Goal: Task Accomplishment & Management: Use online tool/utility

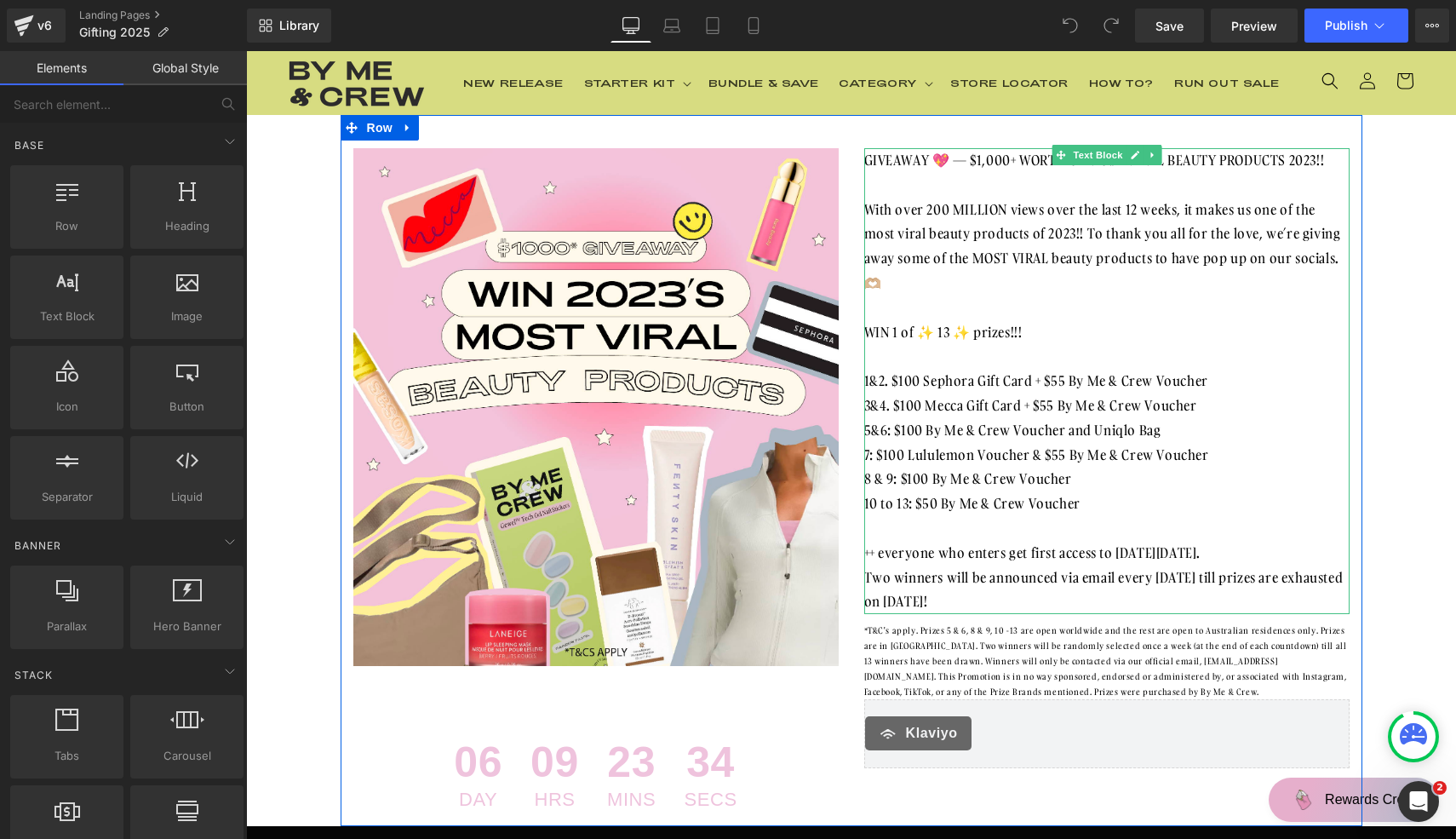
scroll to position [55, 0]
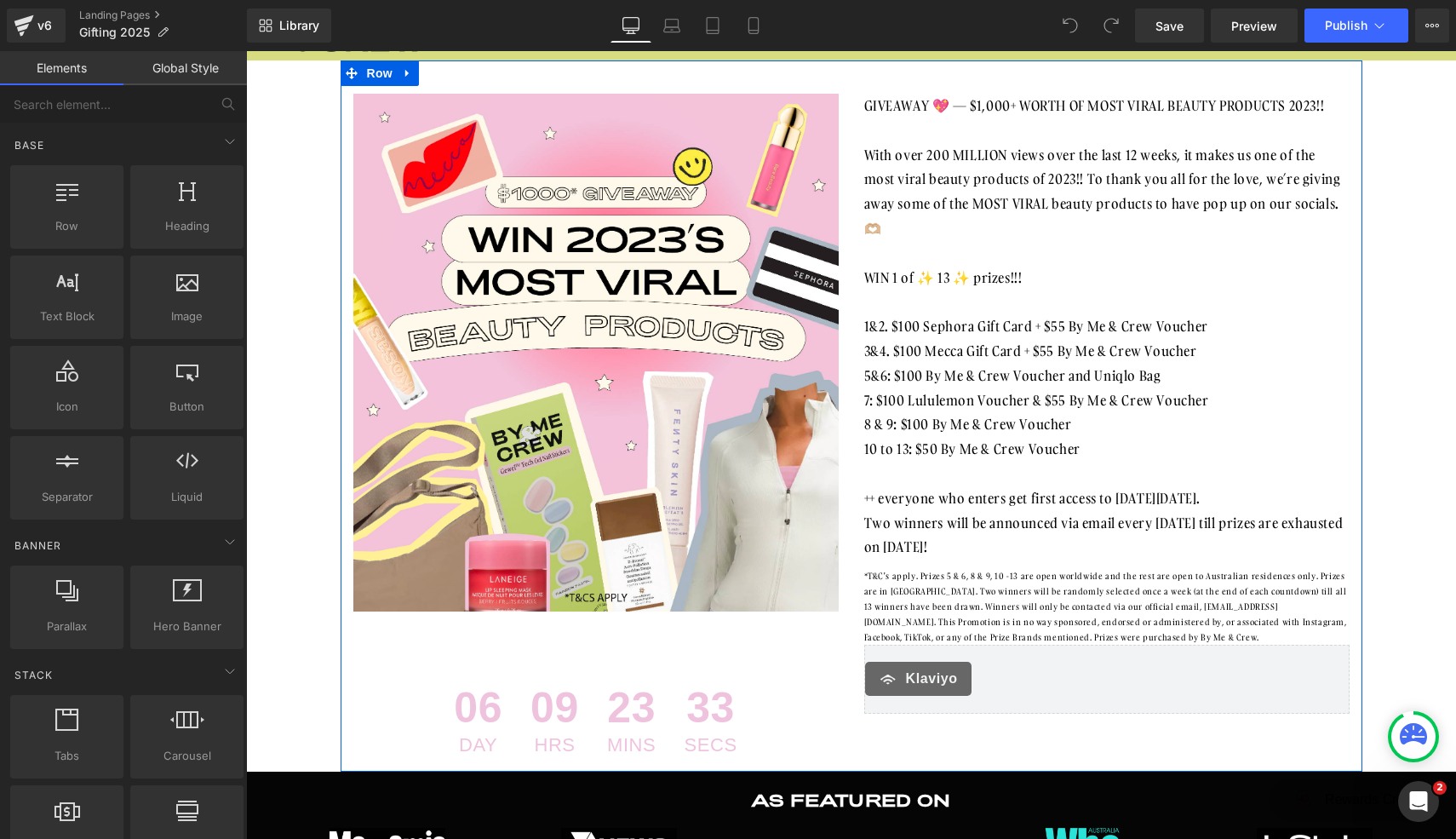
click at [1029, 658] on div "[PERSON_NAME]" at bounding box center [1107, 679] width 485 height 69
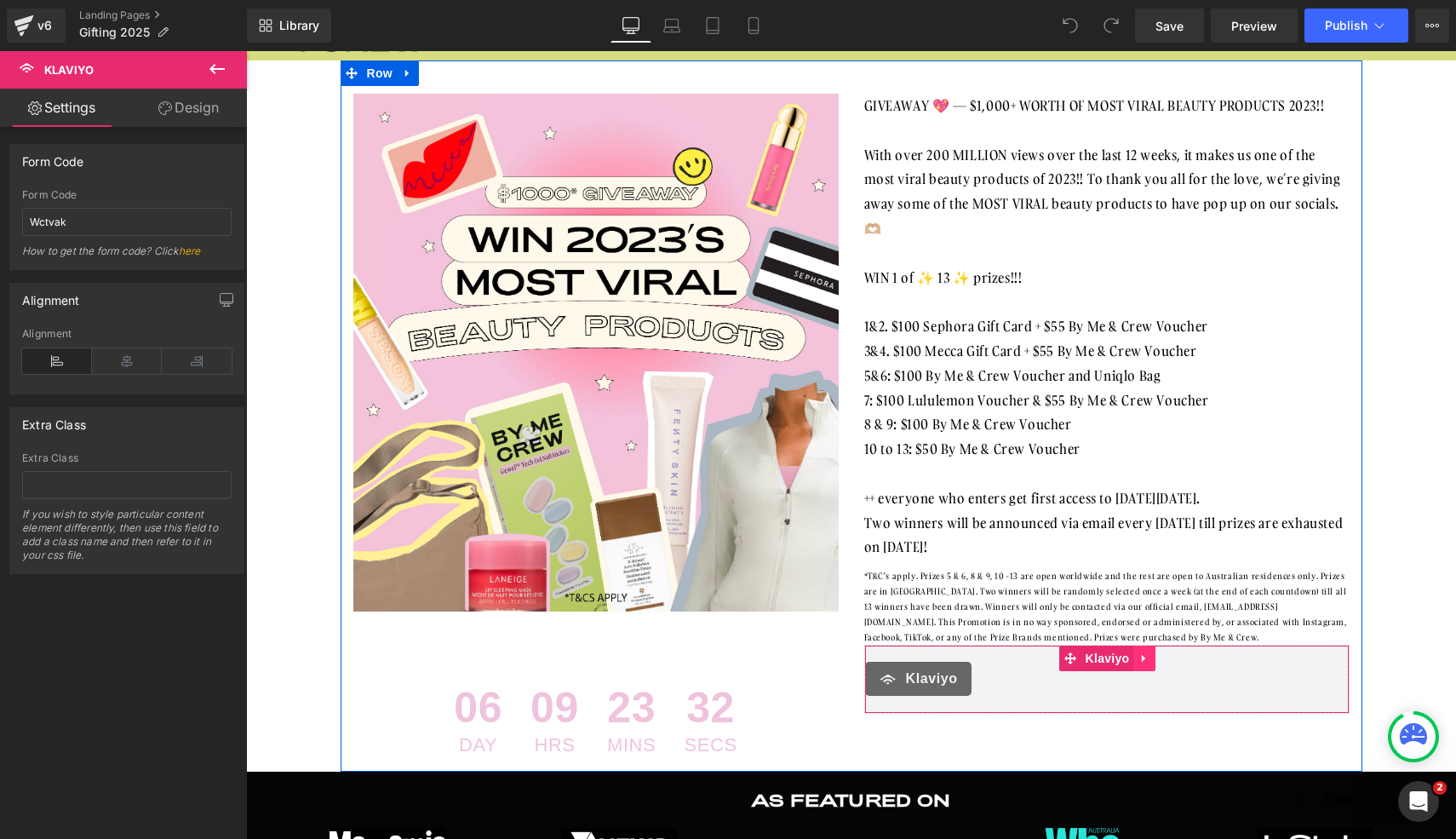
click at [1151, 661] on link at bounding box center [1144, 658] width 22 height 26
click at [1155, 660] on icon at bounding box center [1155, 658] width 12 height 12
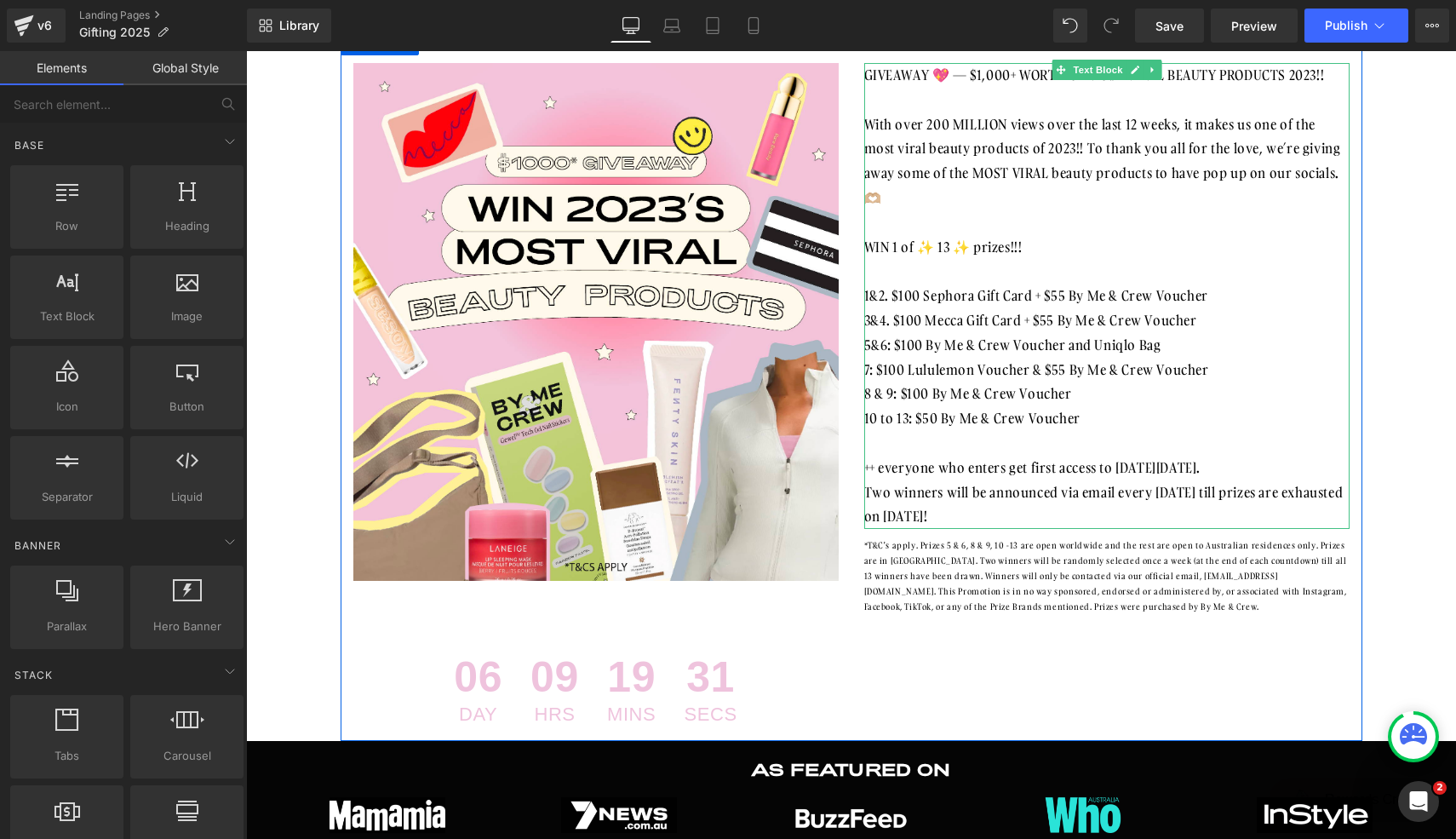
scroll to position [91, 0]
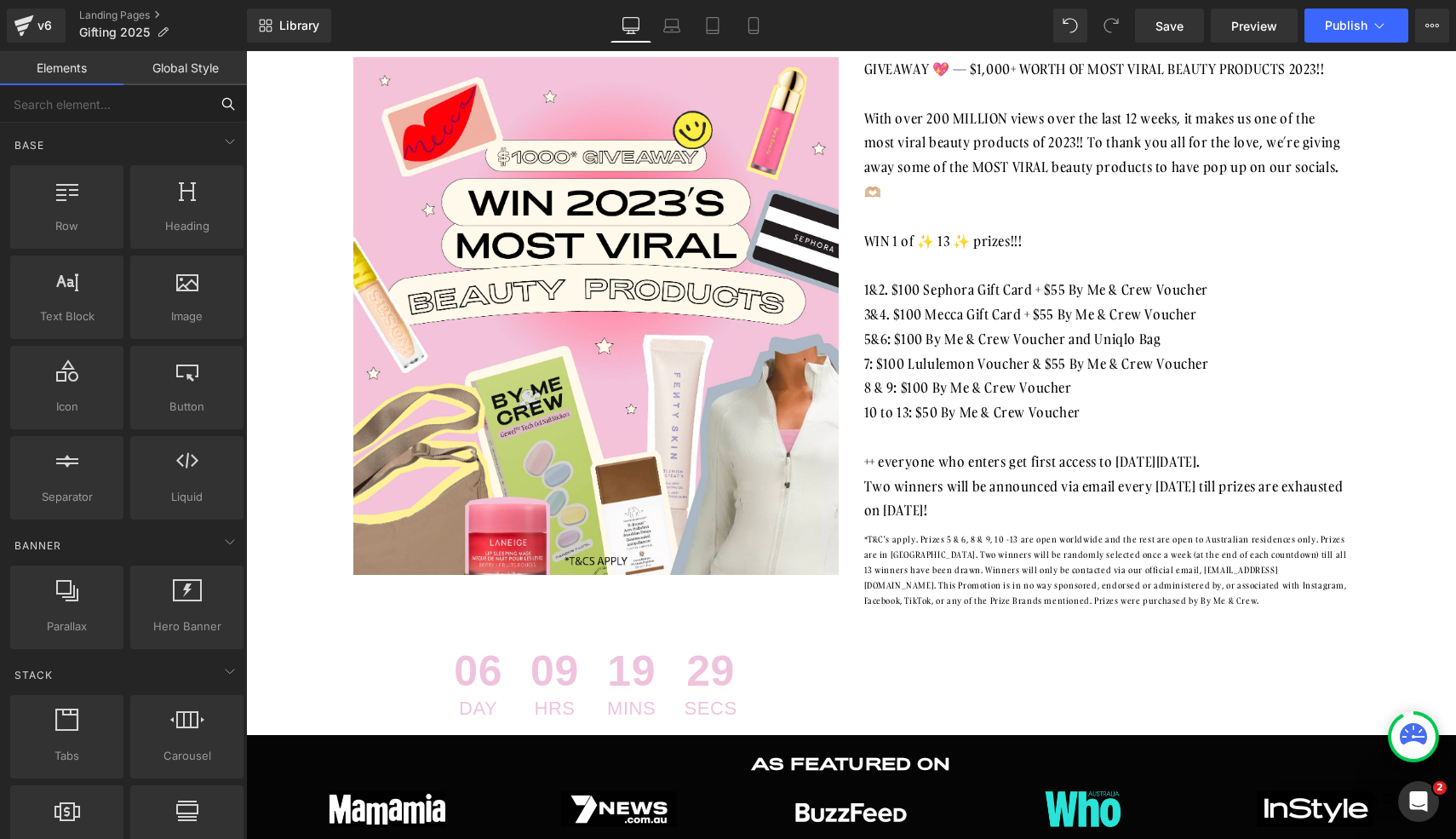
click at [158, 107] on input "text" at bounding box center [105, 103] width 210 height 37
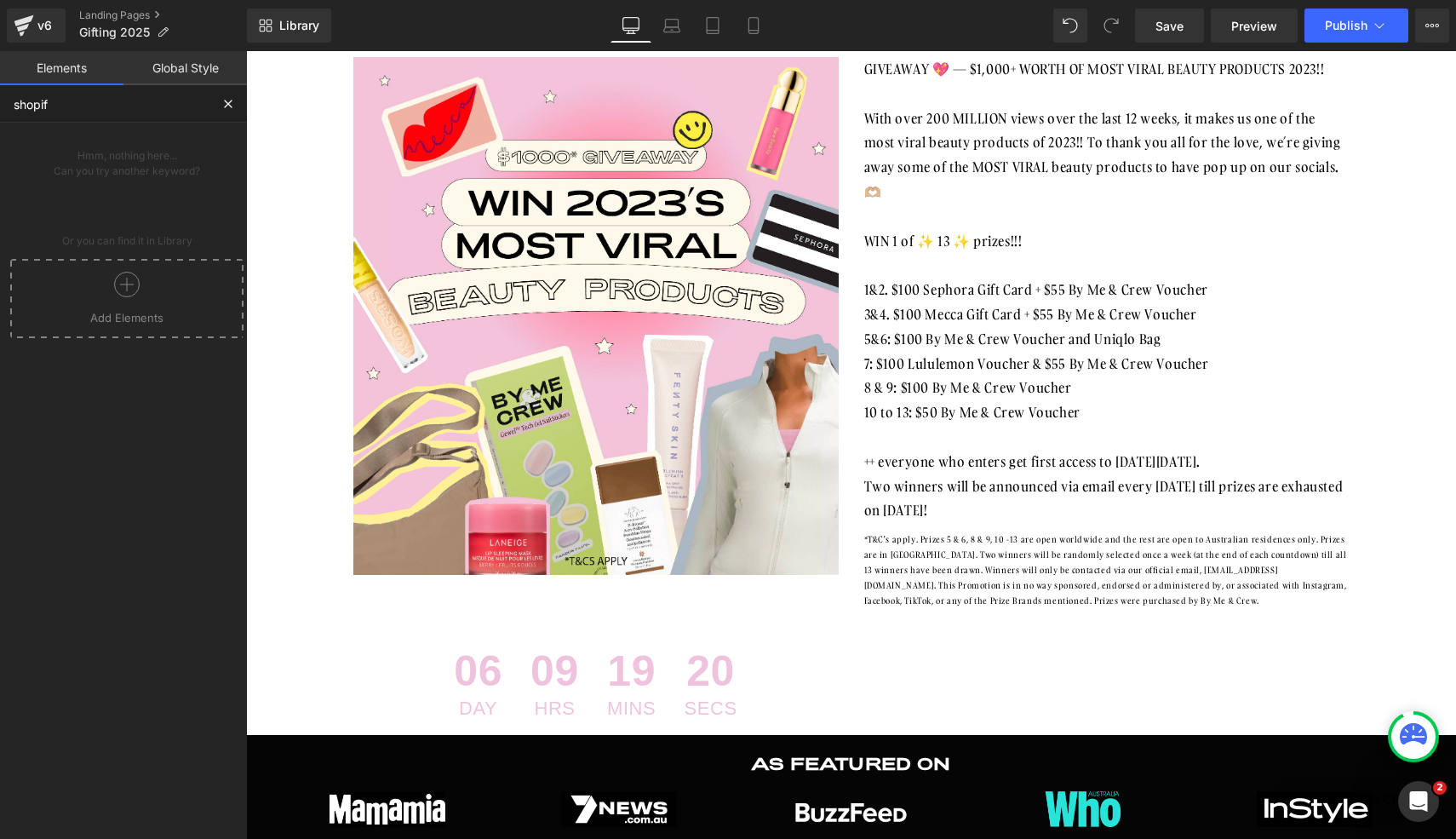
type input "shopify"
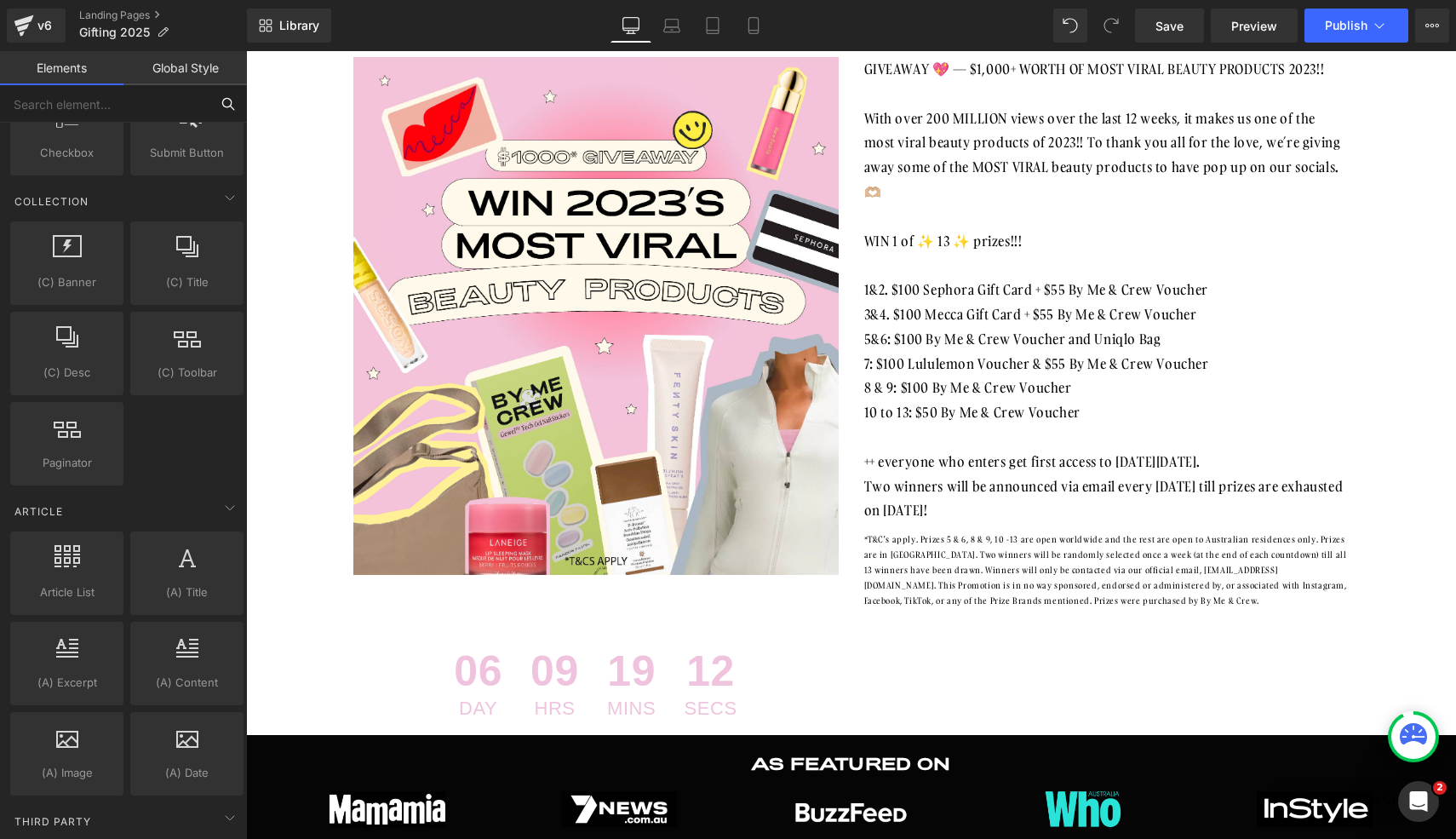
scroll to position [3132, 0]
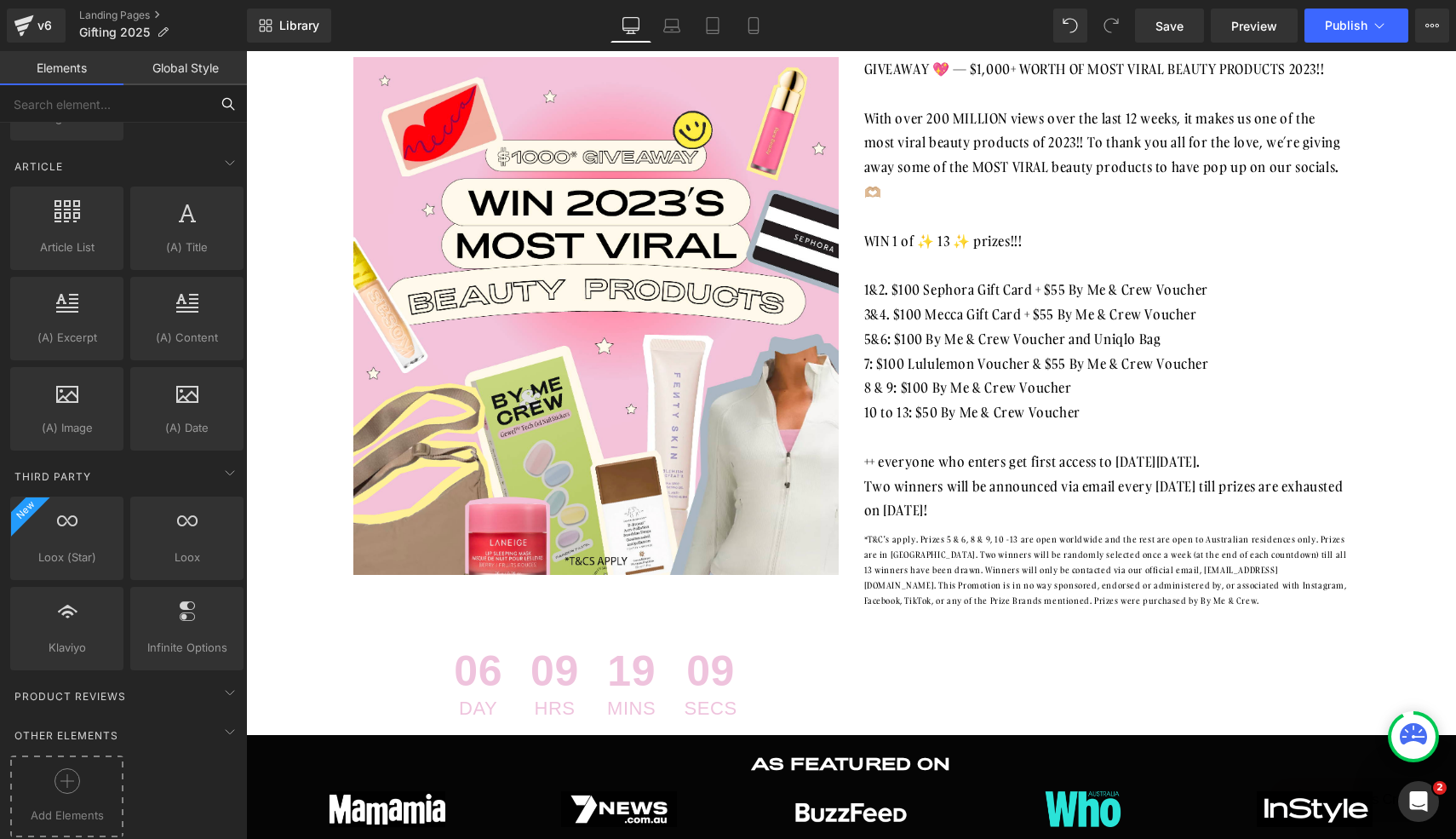
click at [84, 776] on div at bounding box center [67, 787] width 105 height 38
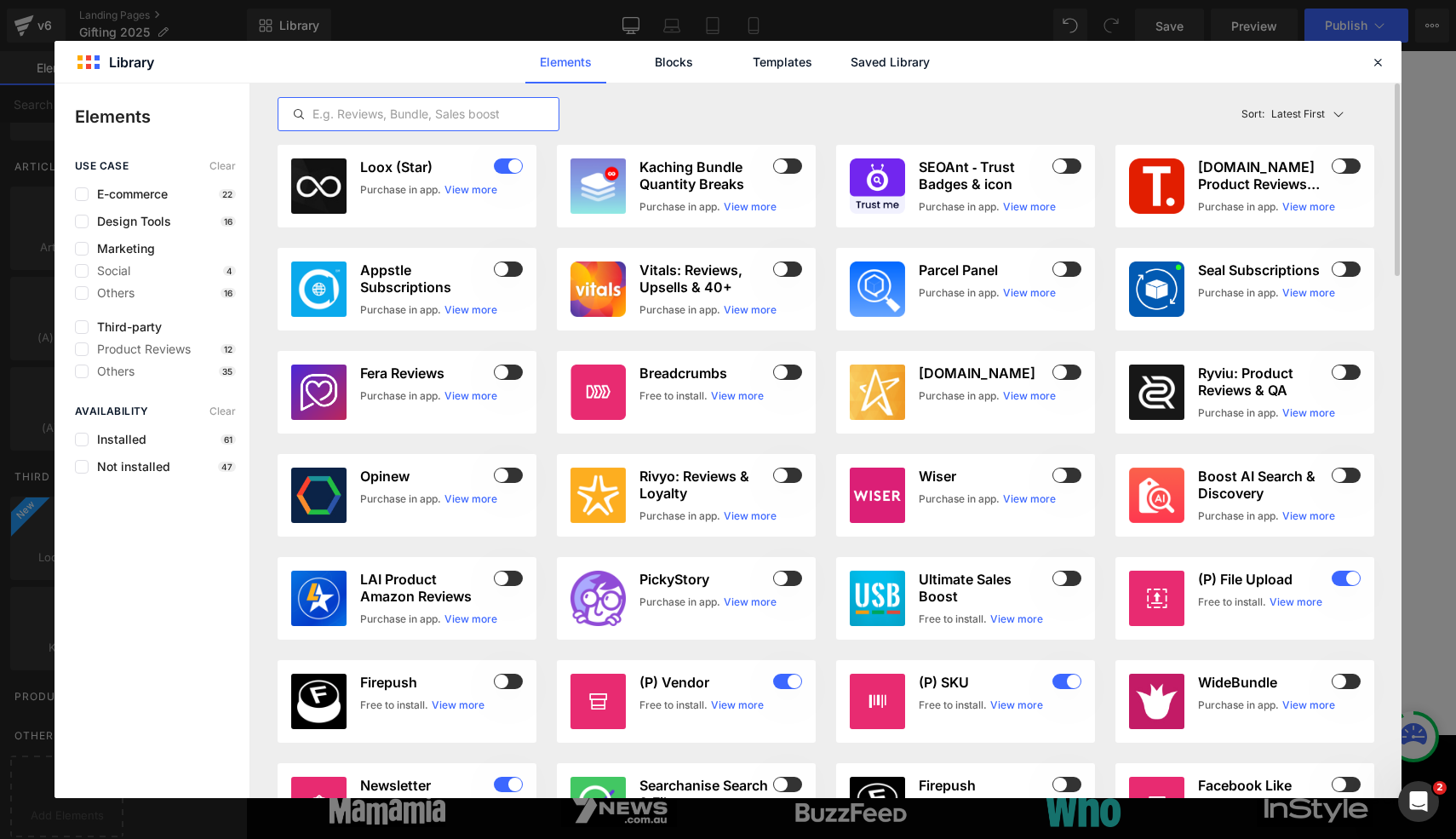
click at [501, 110] on input "text" at bounding box center [418, 114] width 280 height 20
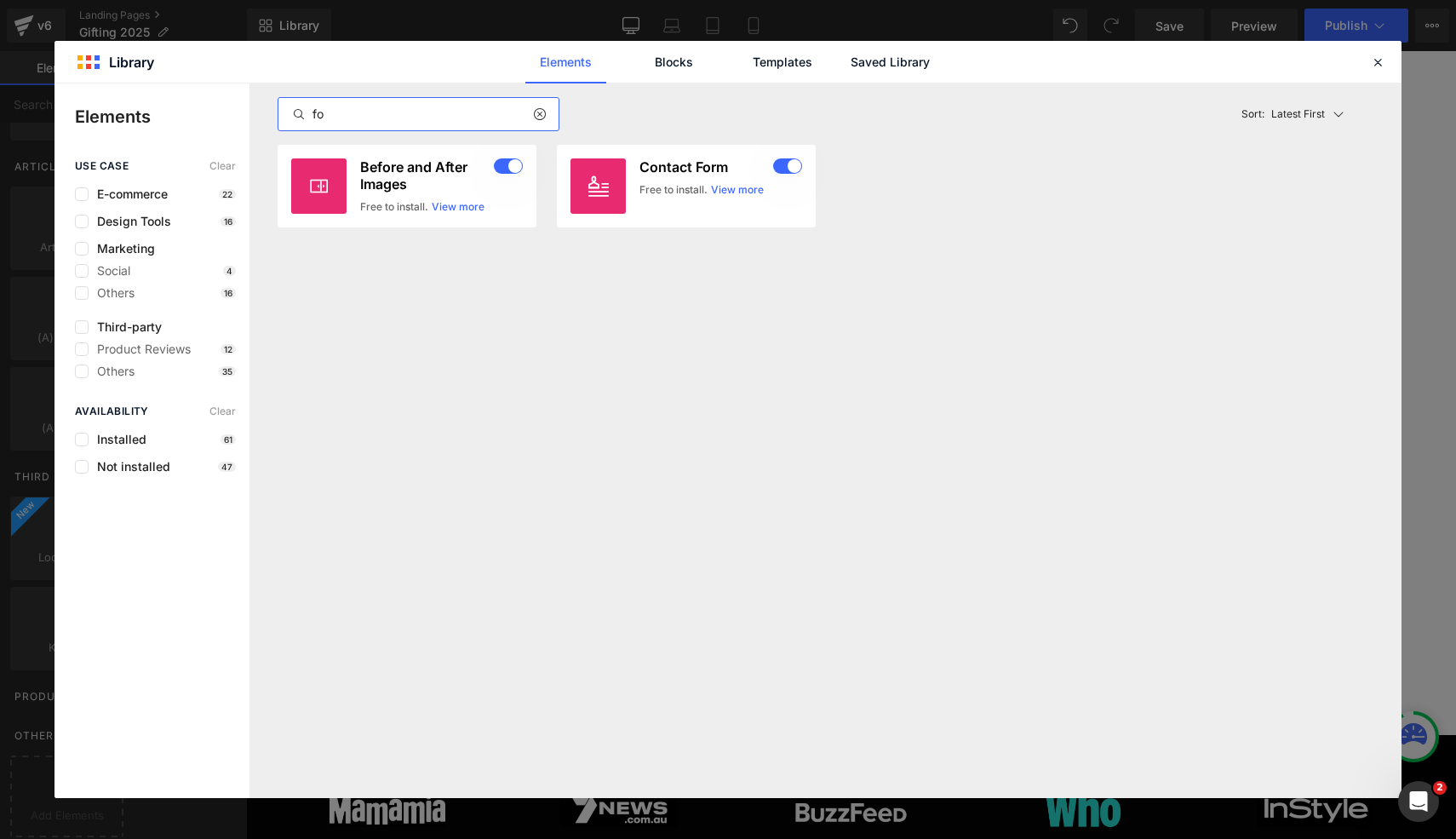
type input "f"
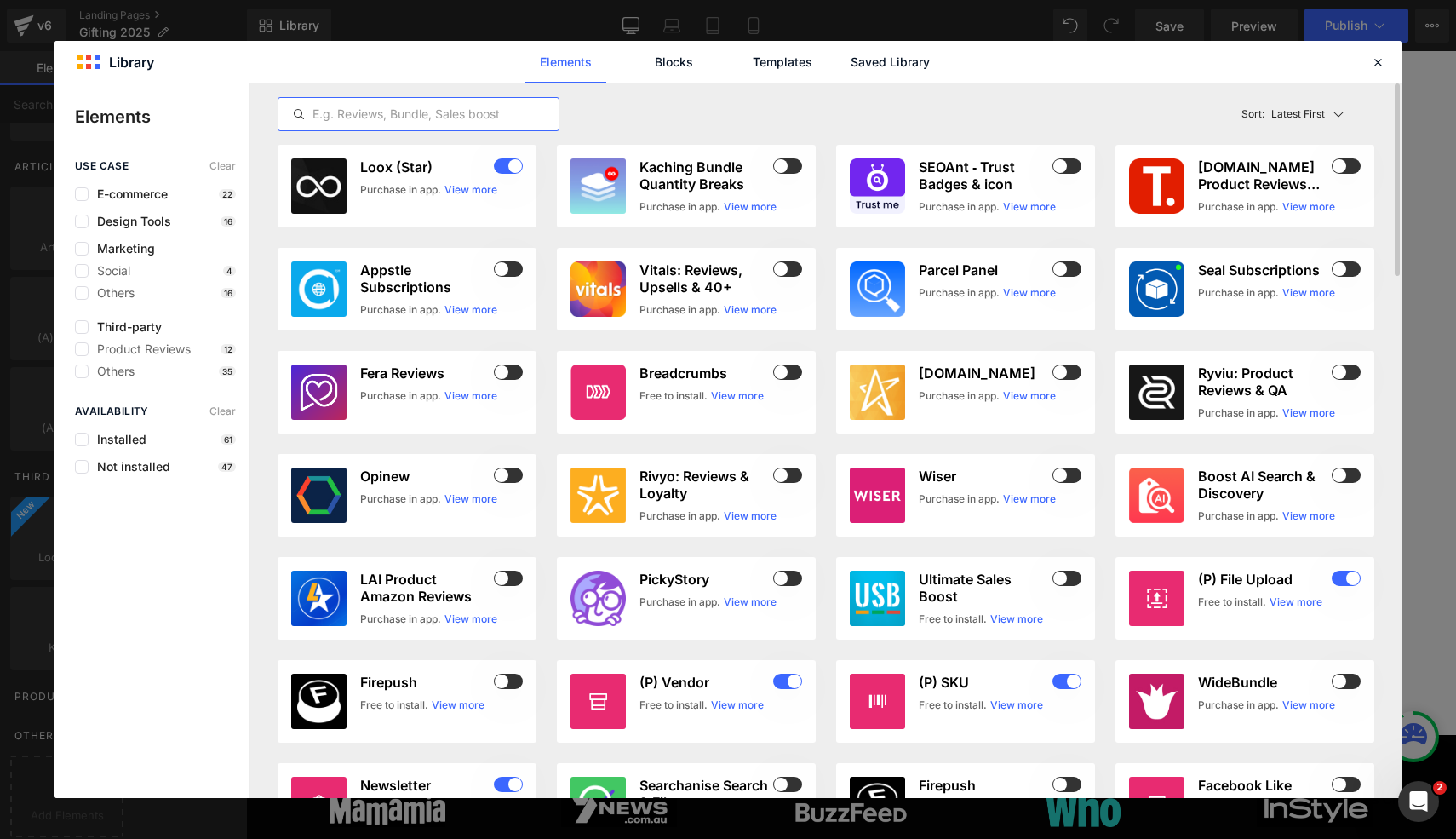
click at [500, 105] on input "text" at bounding box center [418, 114] width 280 height 20
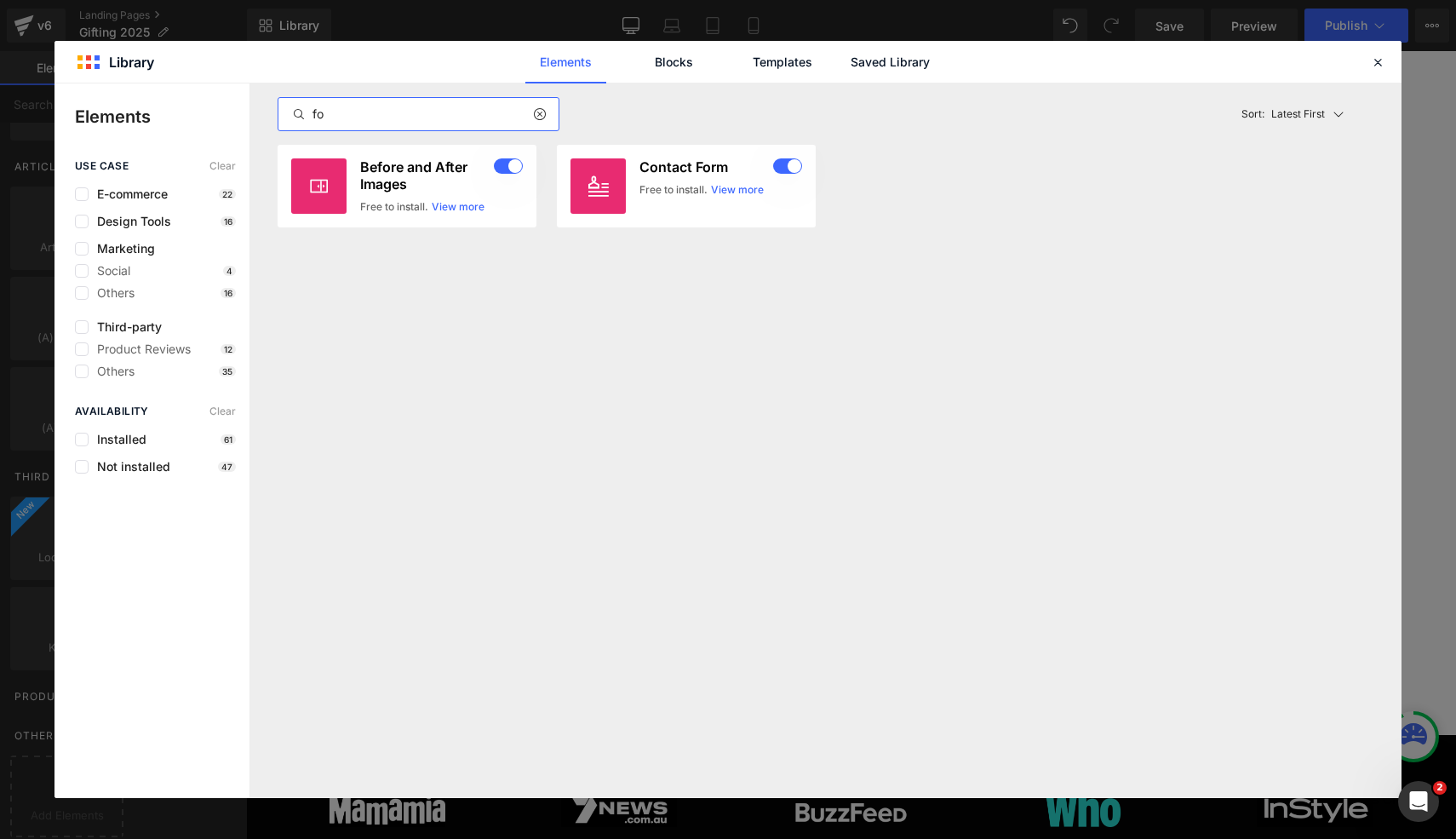
type input "f"
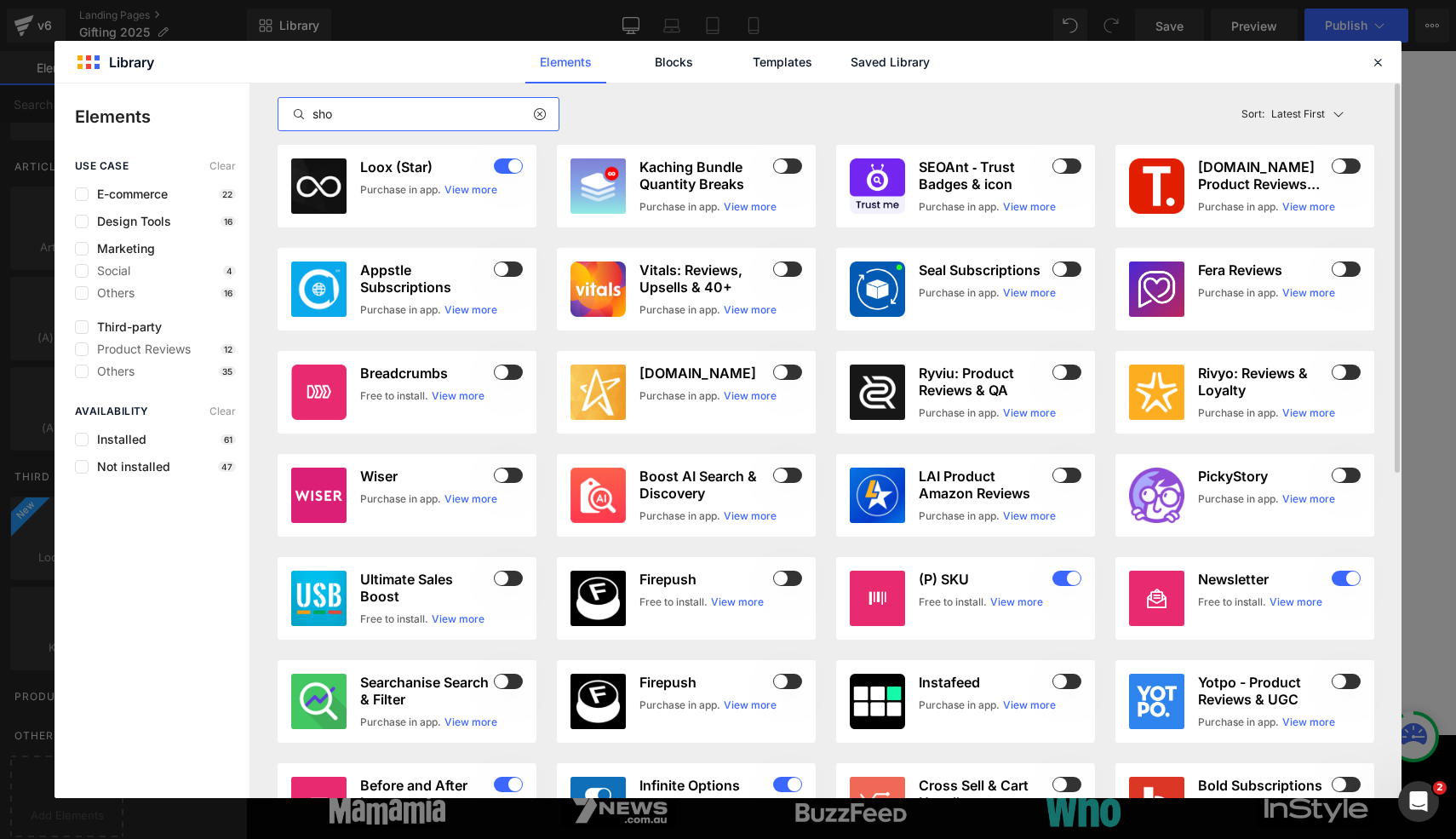
type input "shop"
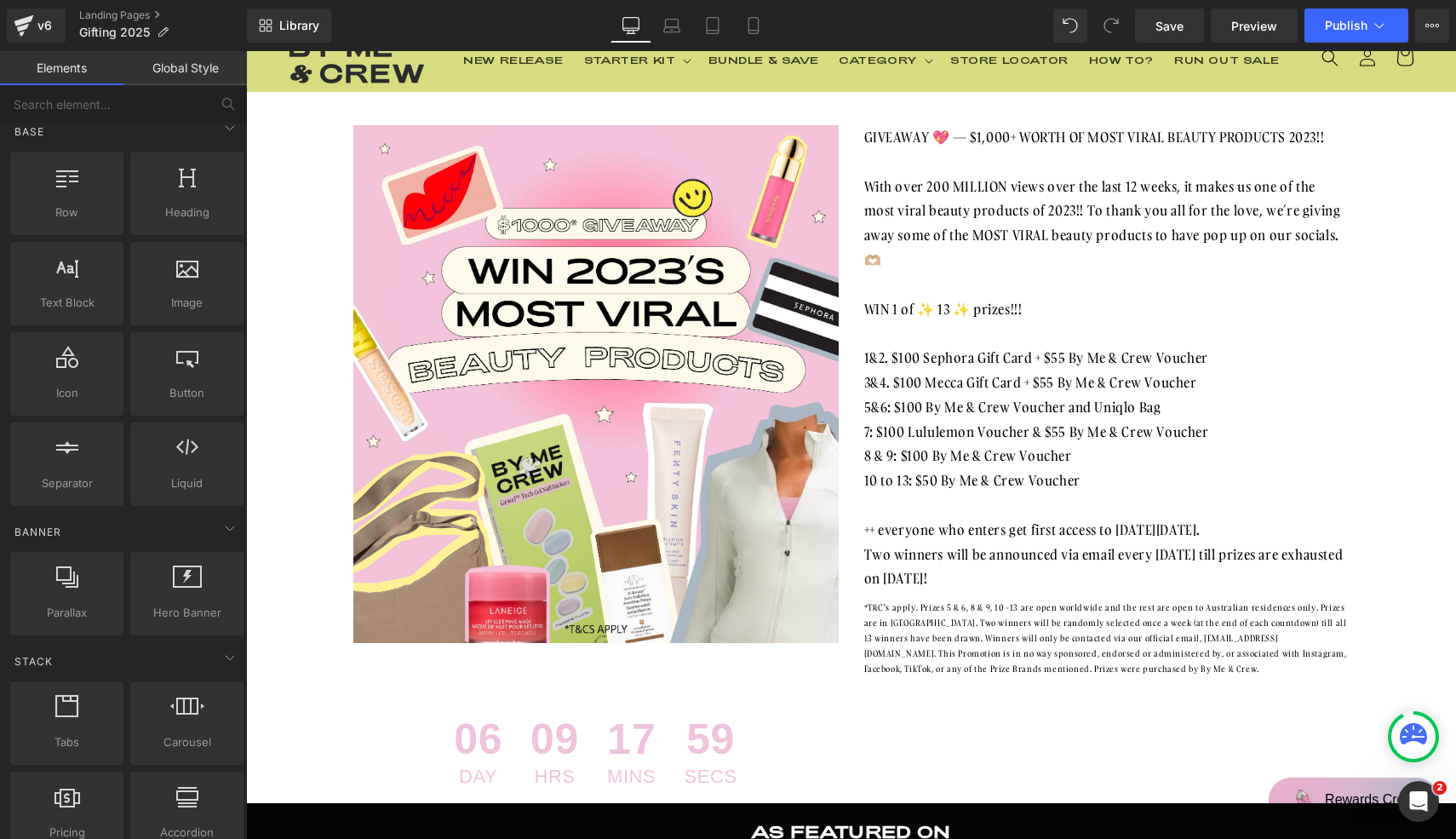
scroll to position [0, 0]
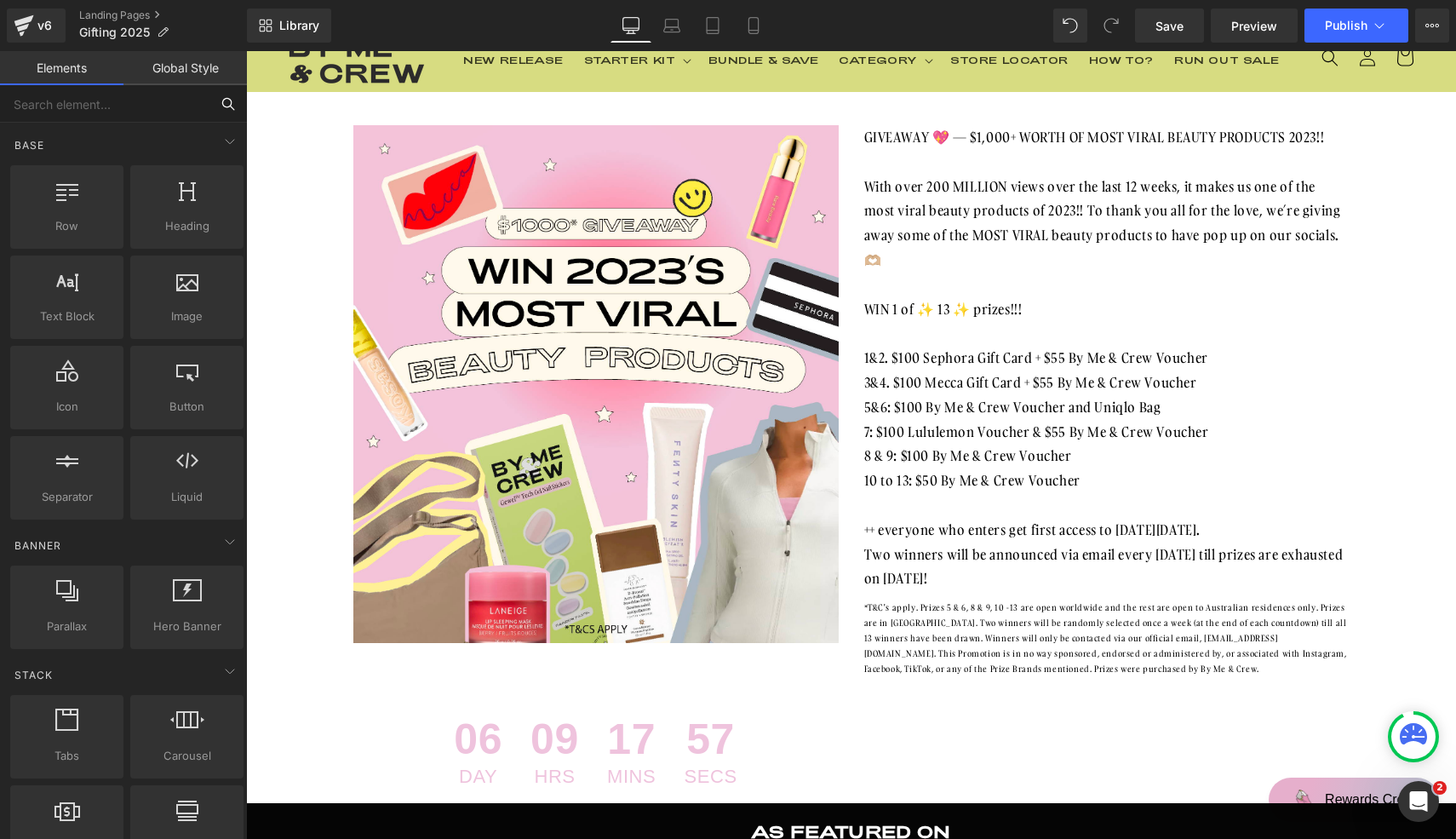
click at [152, 107] on input "text" at bounding box center [105, 103] width 210 height 37
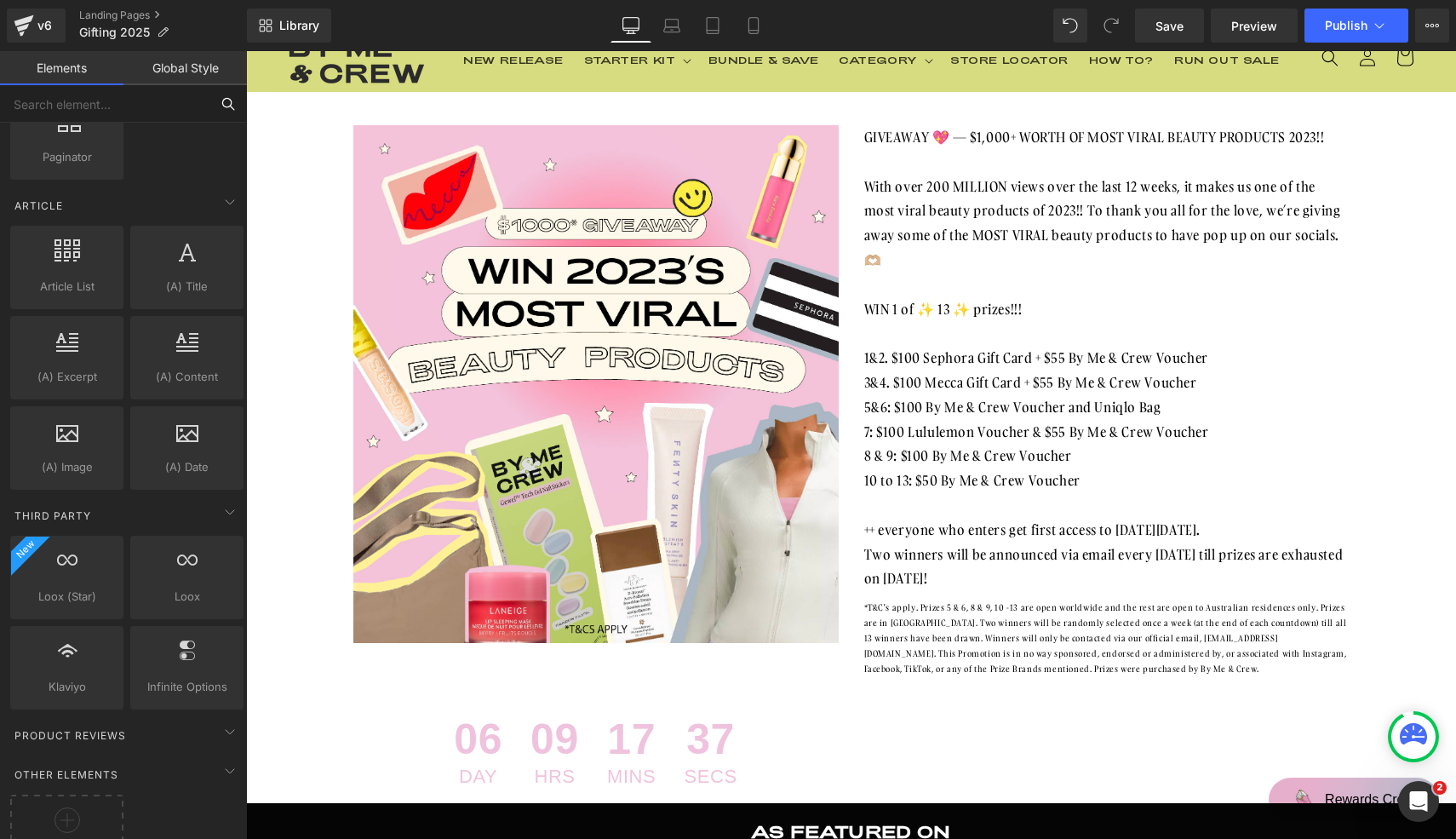
scroll to position [3132, 0]
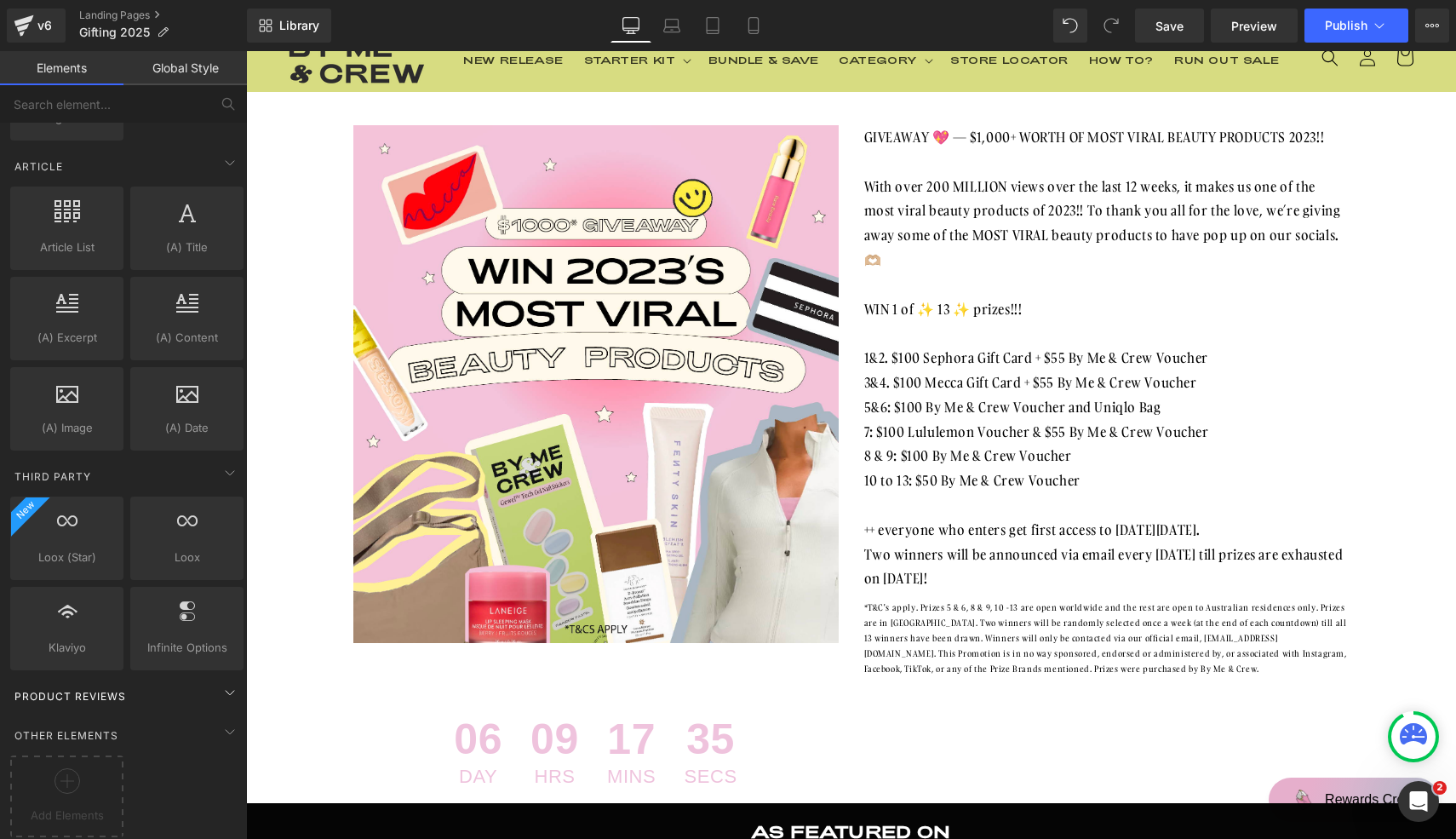
click at [172, 678] on div "Product Reviews" at bounding box center [126, 695] width 240 height 34
click at [181, 718] on div "Other Elements" at bounding box center [126, 734] width 240 height 34
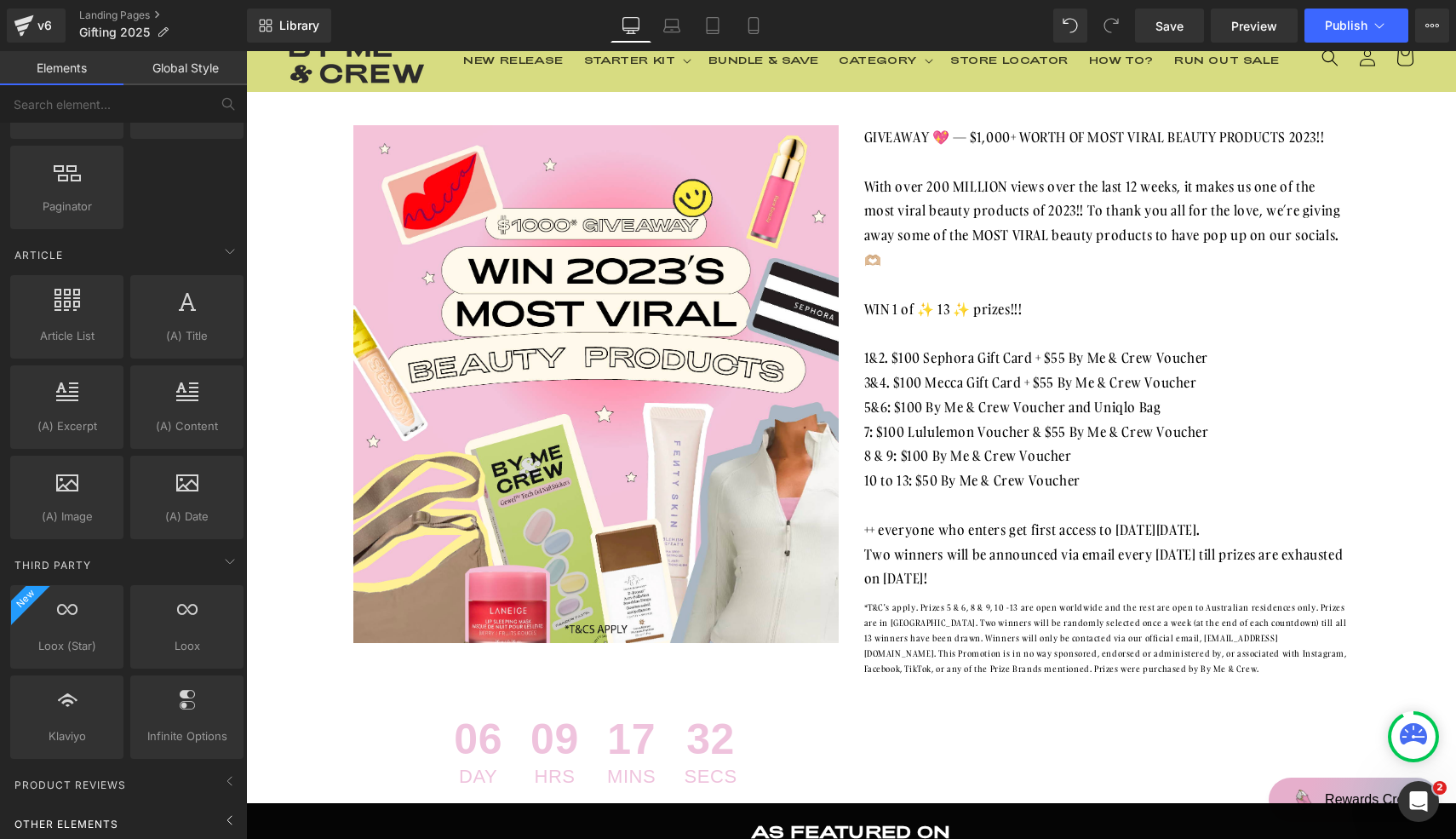
click at [106, 816] on span "Other Elements" at bounding box center [67, 824] width 108 height 16
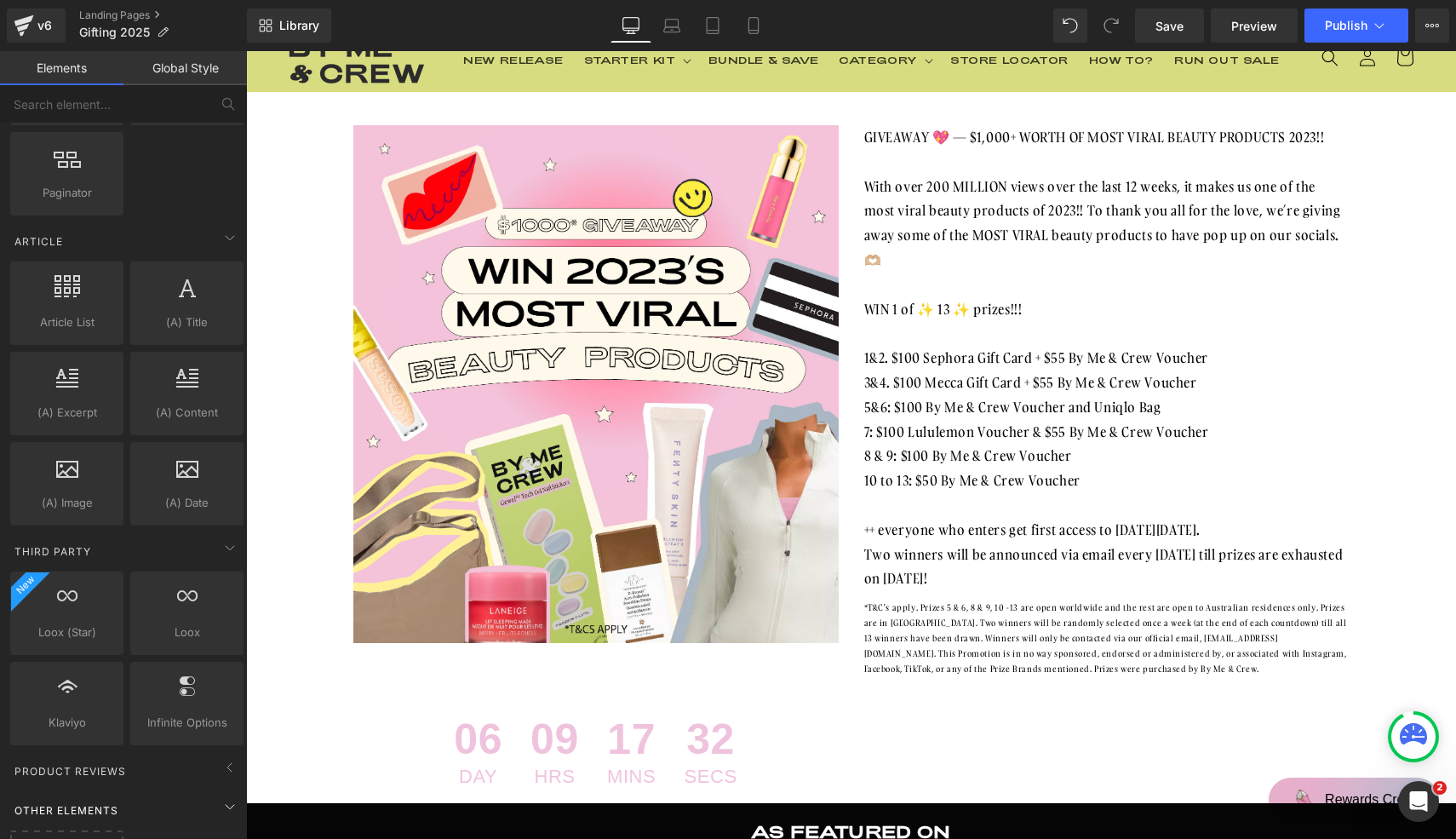
scroll to position [3132, 0]
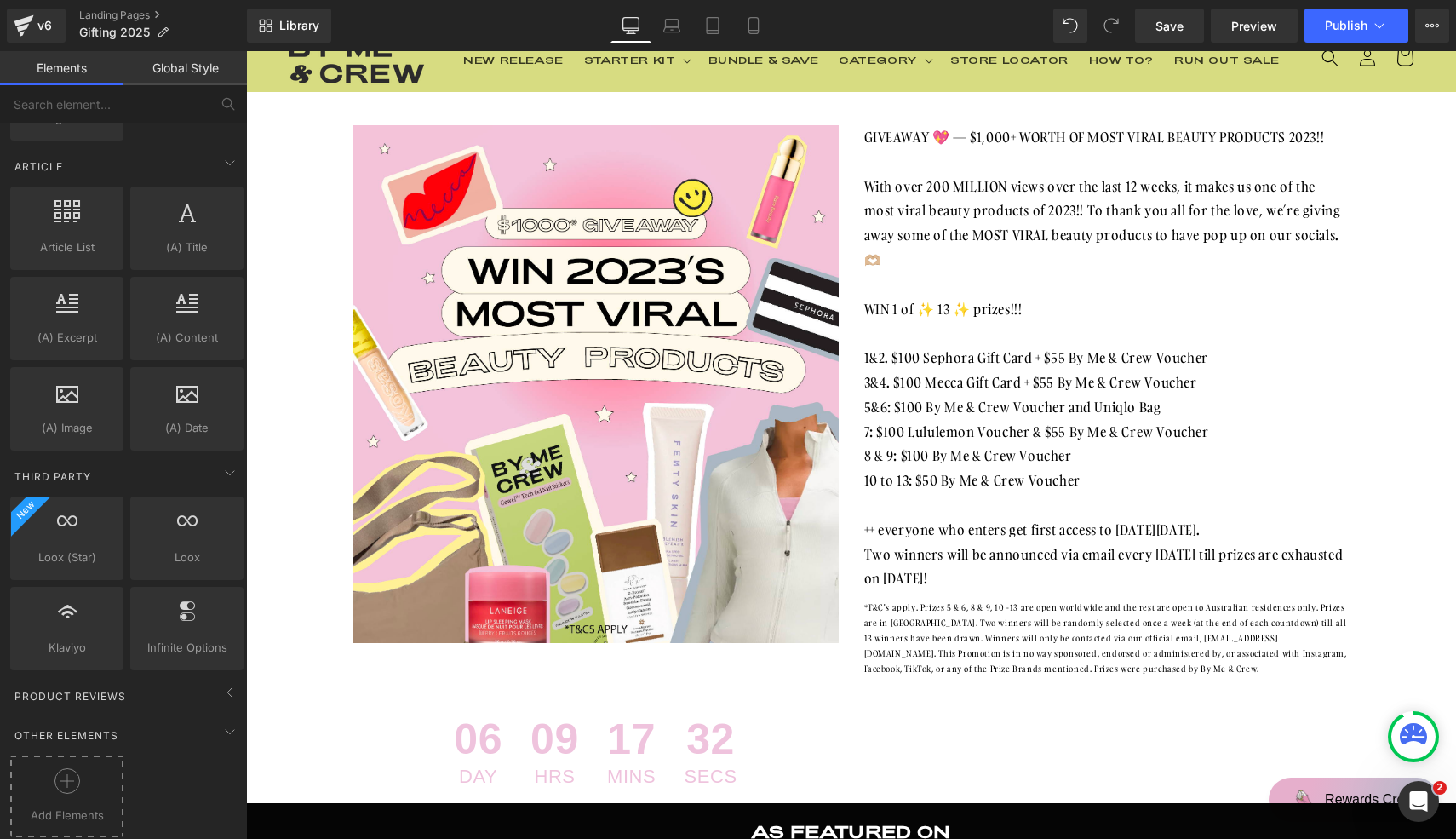
click at [87, 785] on div at bounding box center [67, 787] width 105 height 38
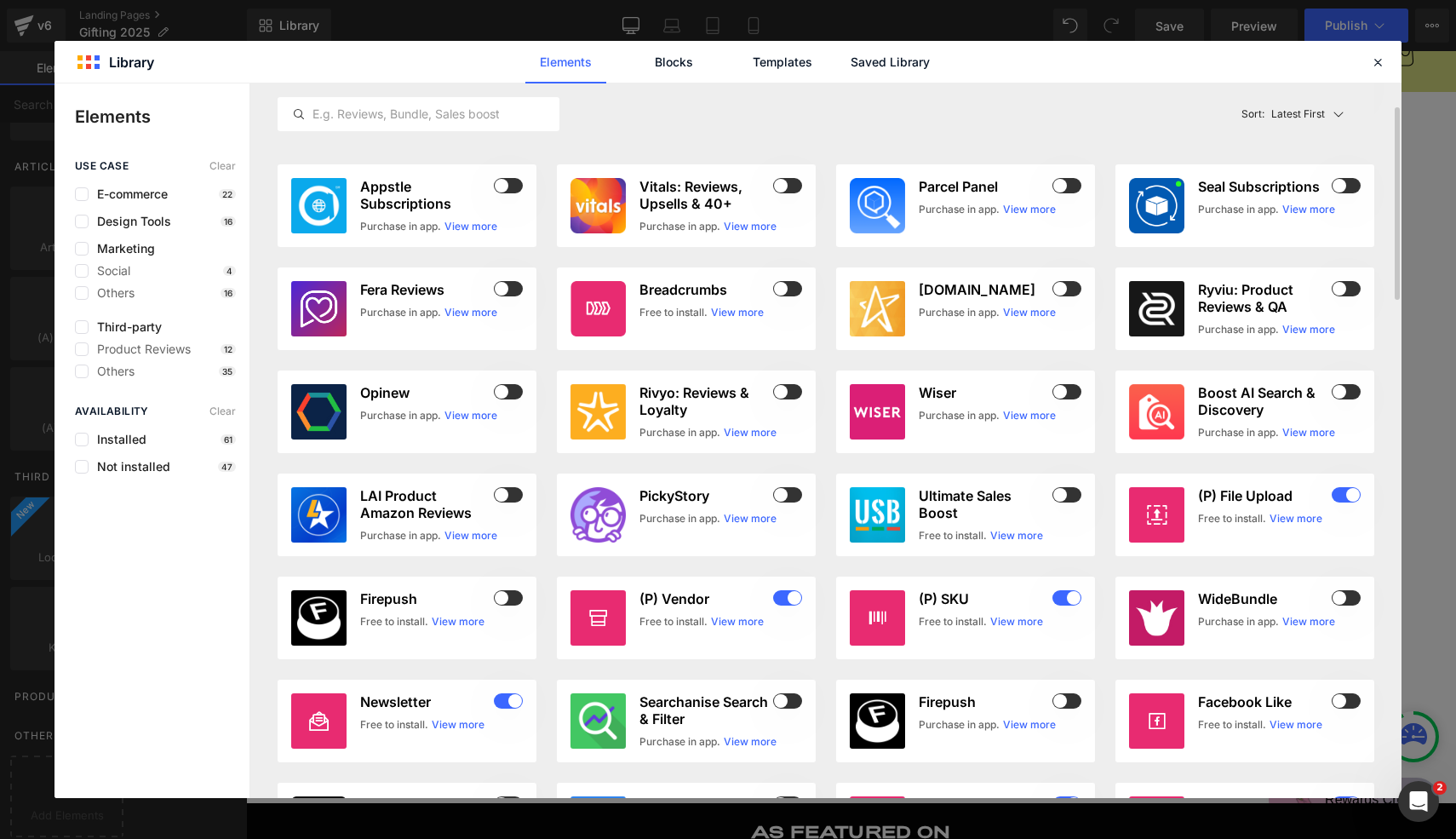
scroll to position [85, 0]
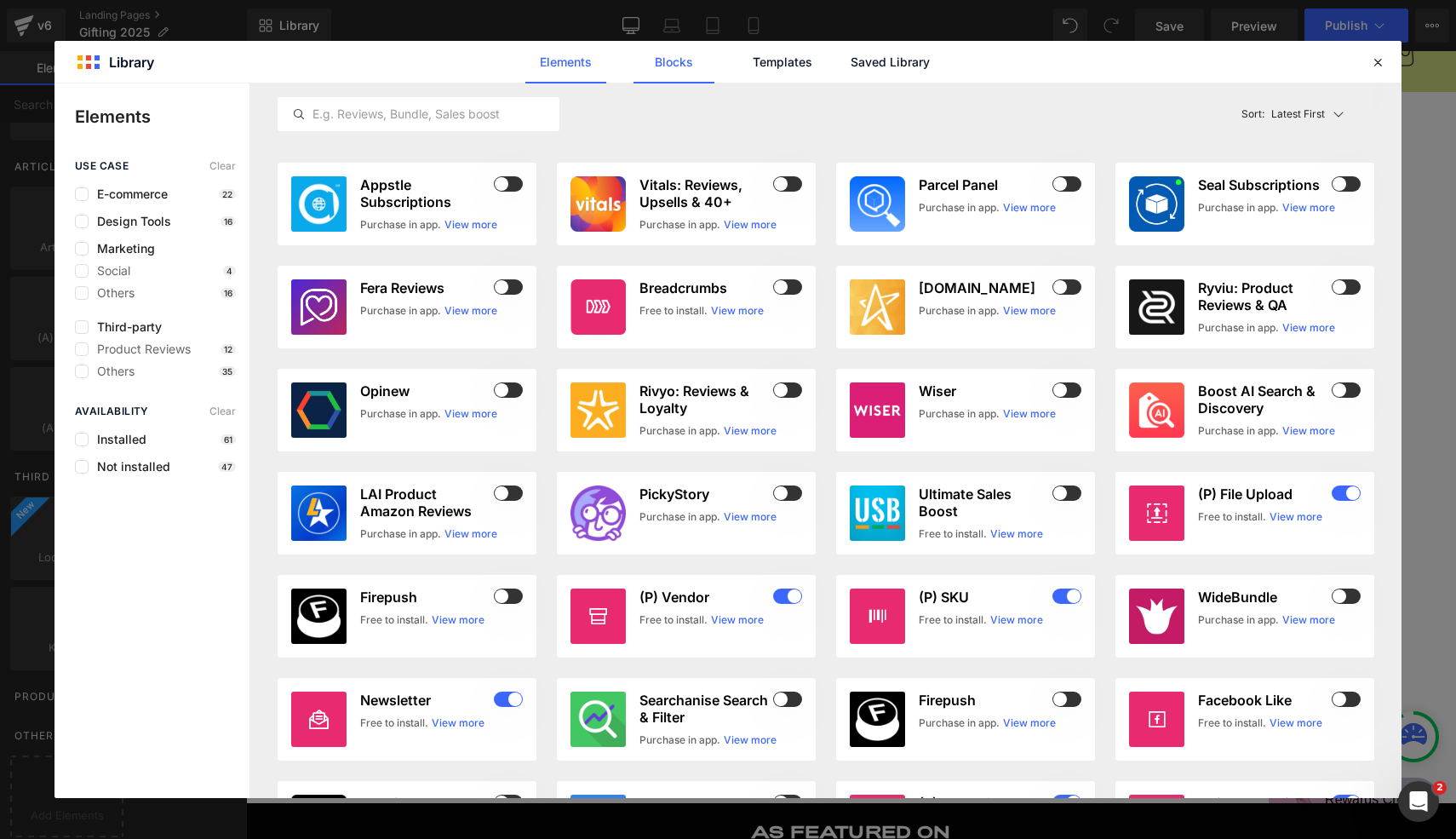
click at [648, 67] on link "Blocks" at bounding box center [674, 62] width 81 height 43
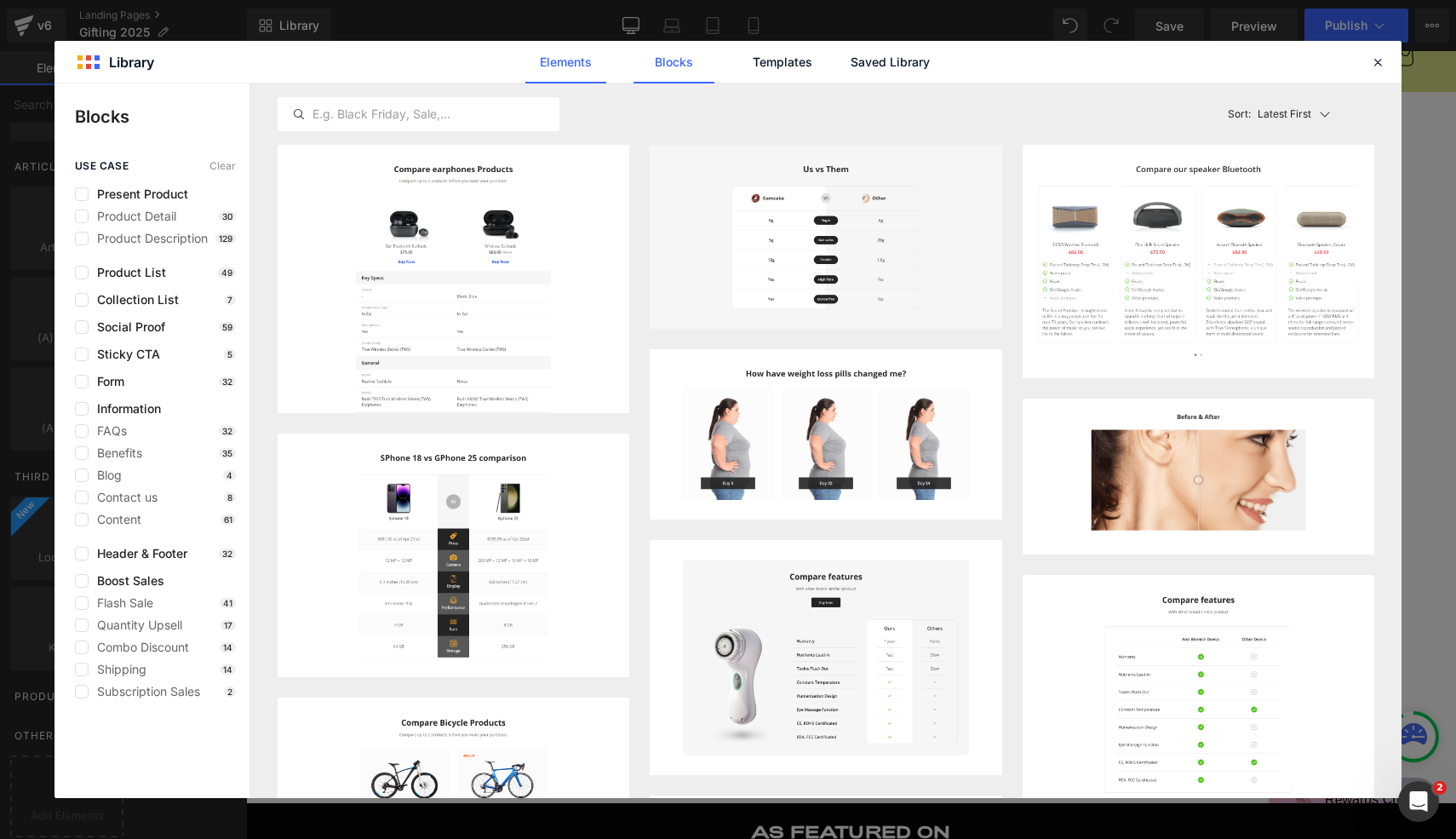
click at [574, 66] on link "Elements" at bounding box center [565, 62] width 81 height 43
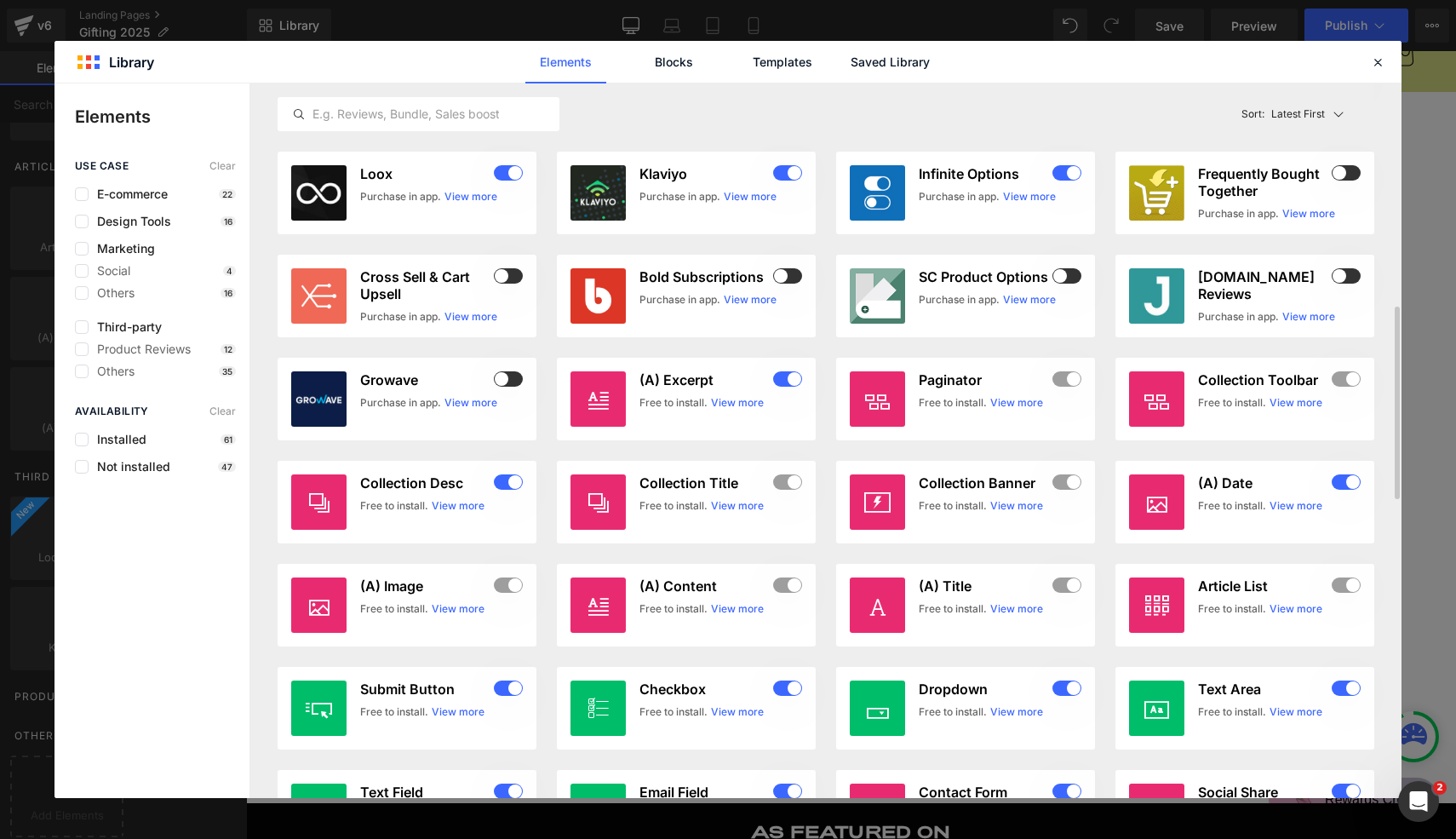
scroll to position [820, 0]
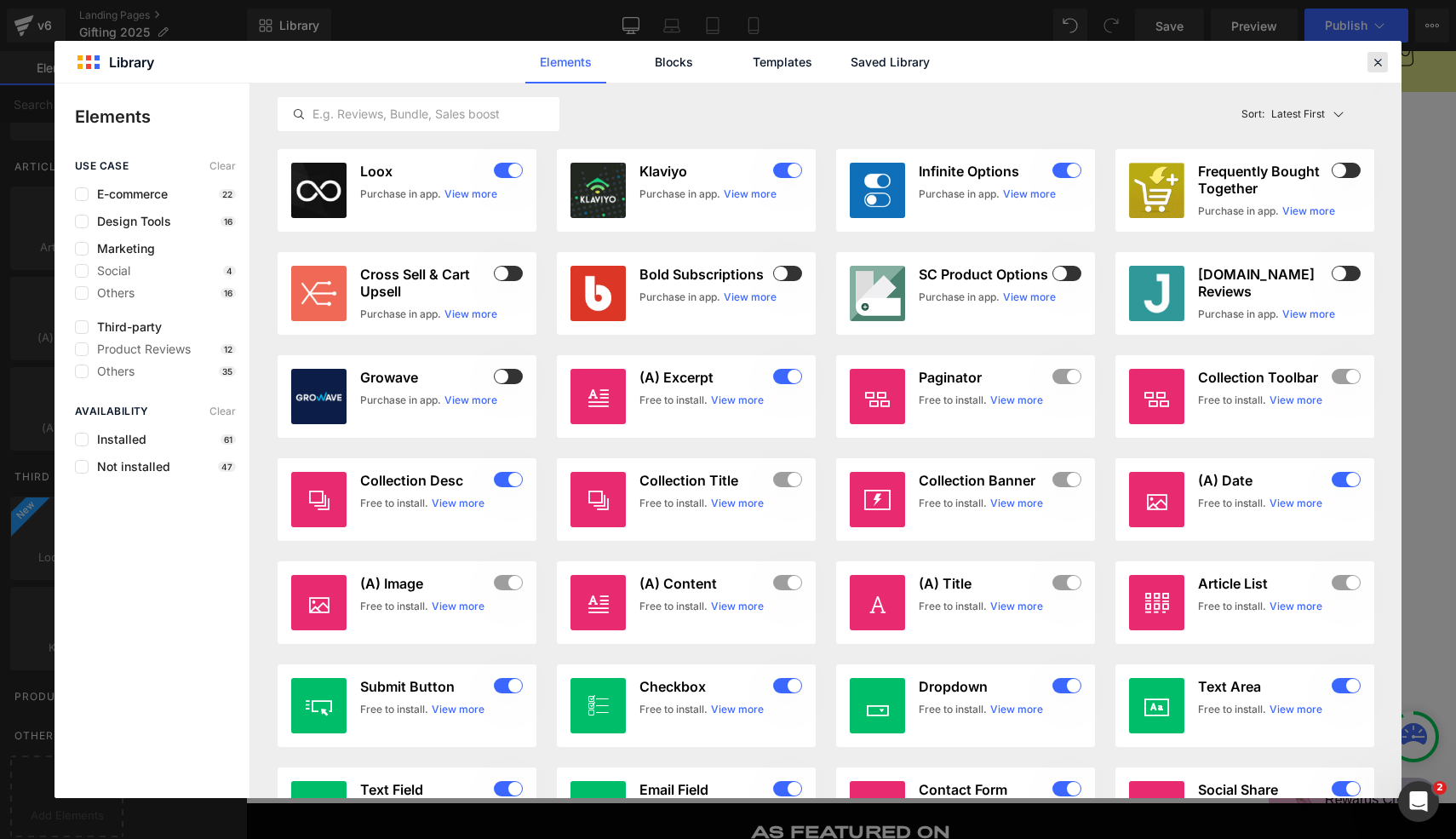
click at [1377, 62] on icon at bounding box center [1378, 62] width 15 height 16
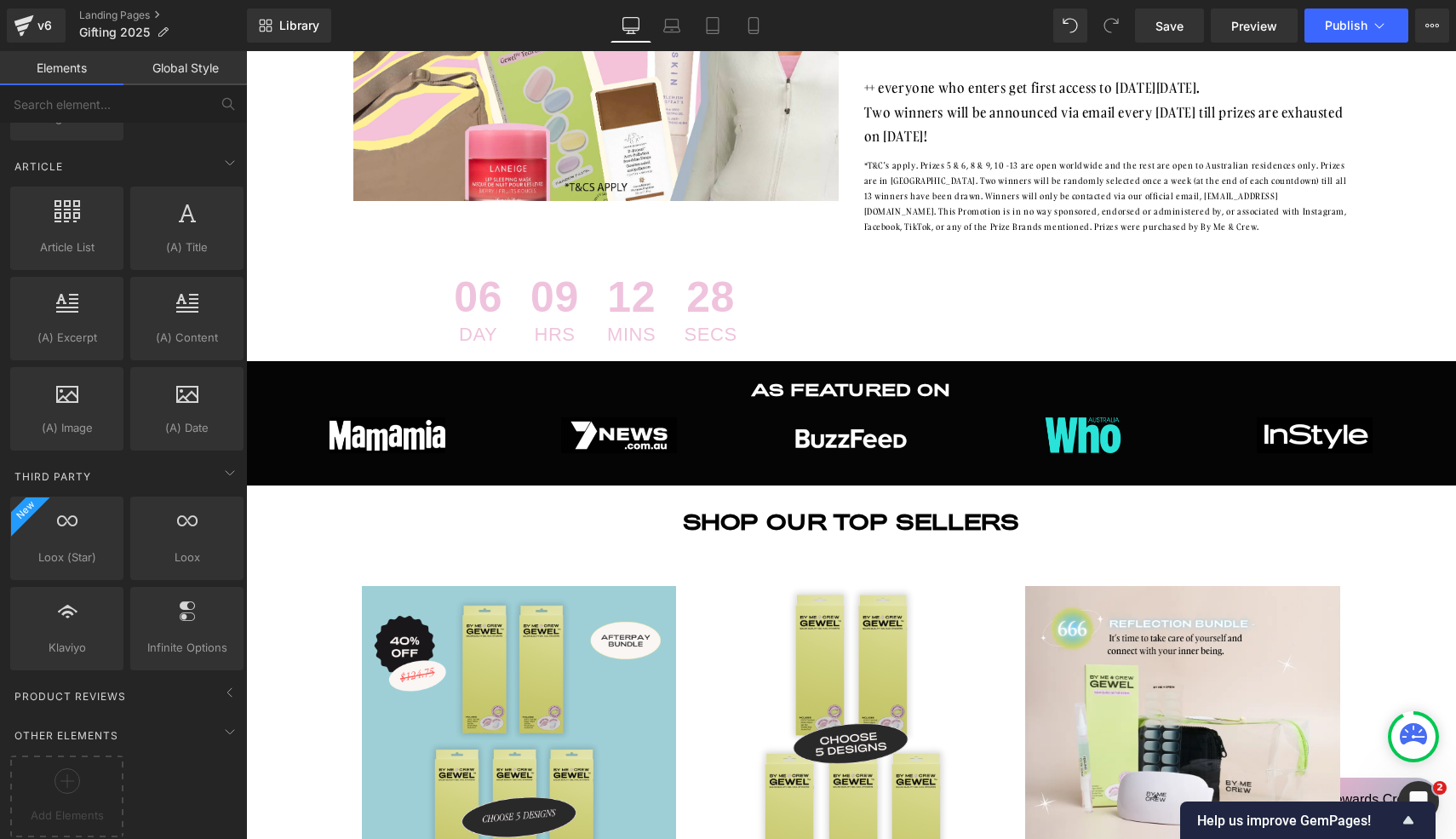
scroll to position [295, 0]
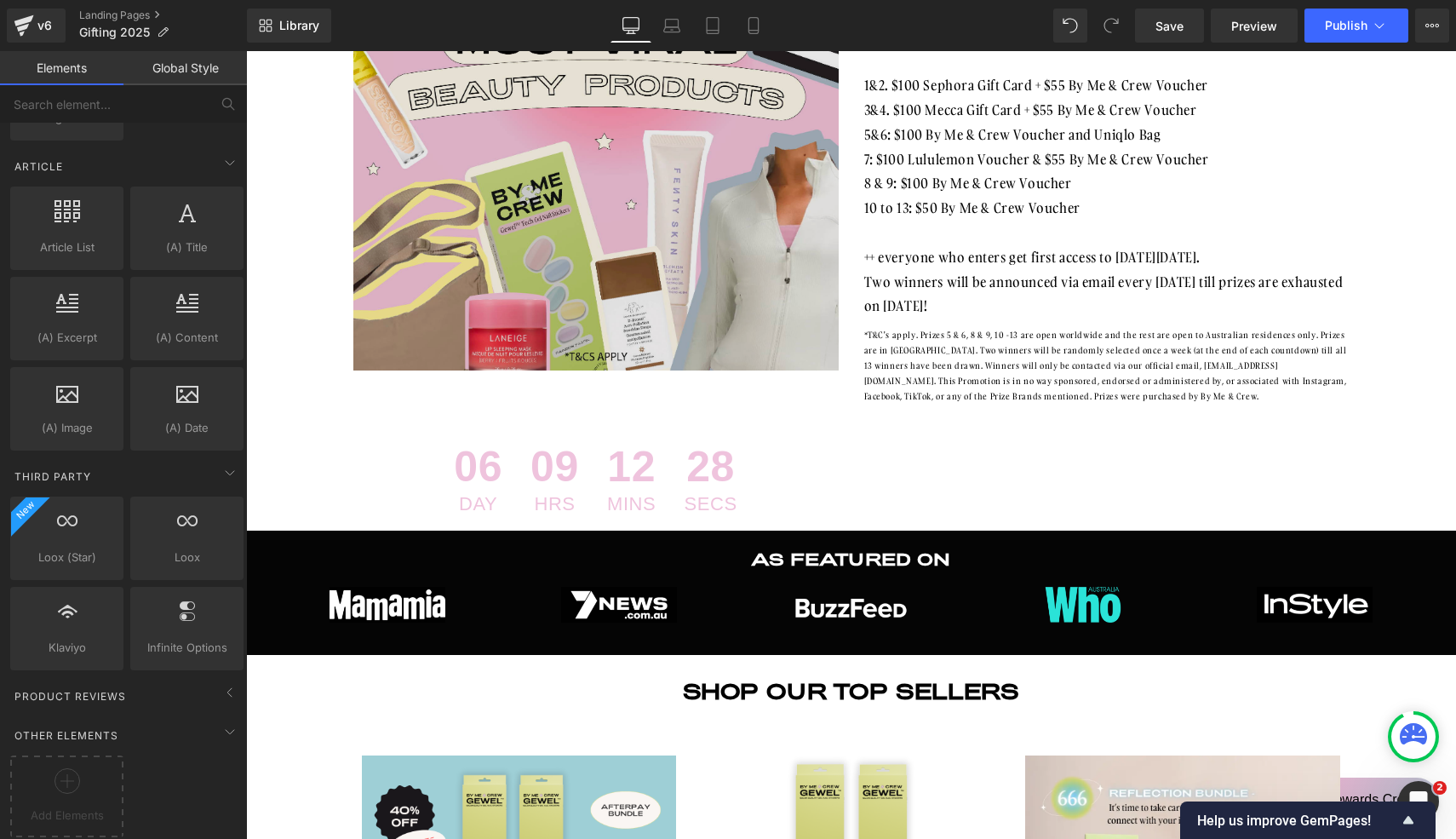
click at [721, 224] on img at bounding box center [596, 111] width 485 height 518
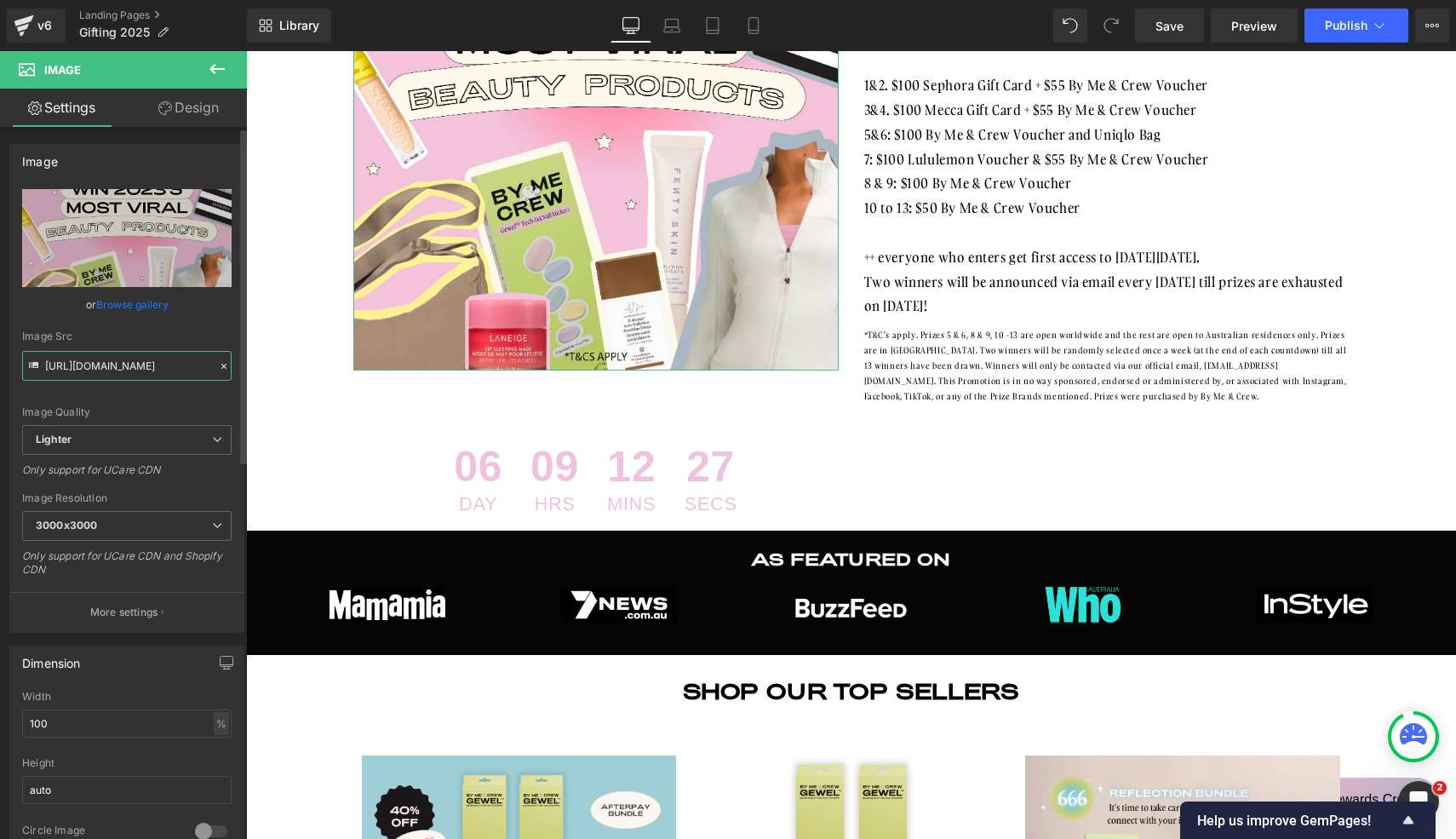
click at [138, 368] on input "[URL][DOMAIN_NAME]" at bounding box center [127, 366] width 210 height 30
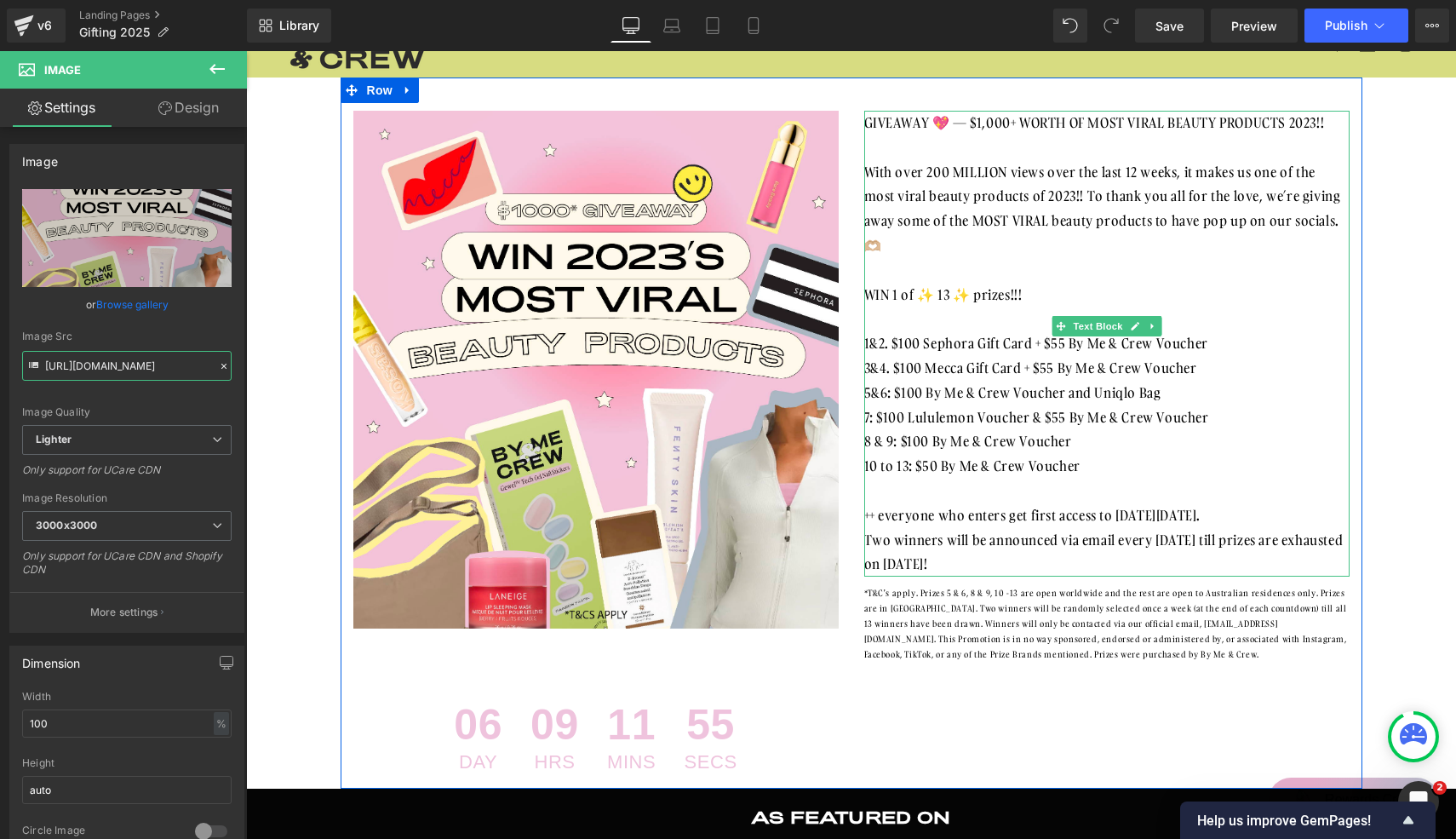
scroll to position [17, 0]
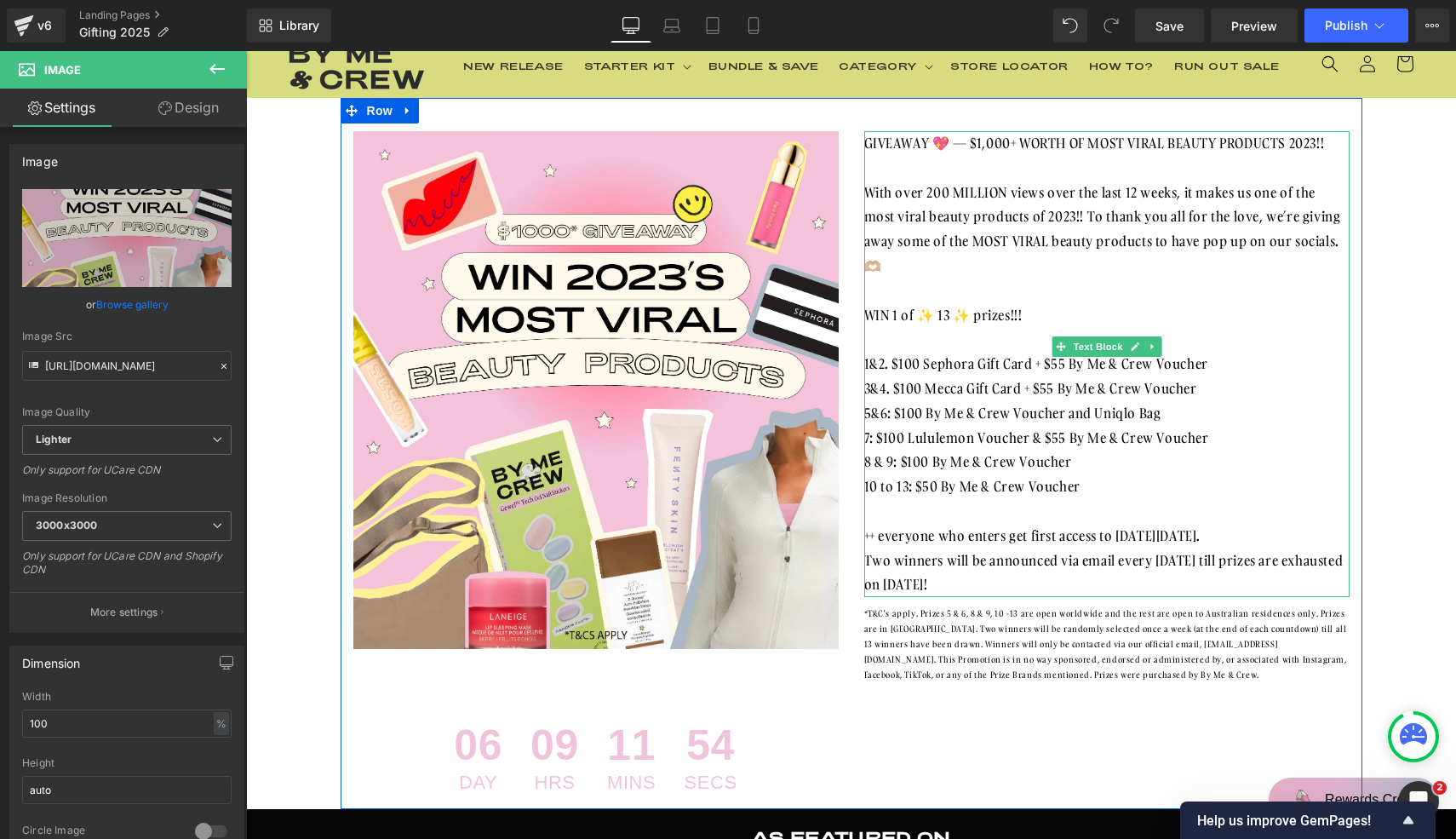
click at [1016, 237] on div "With over 200 MILLION views over the last 12 weeks, it makes us one of the most…" at bounding box center [1107, 242] width 485 height 122
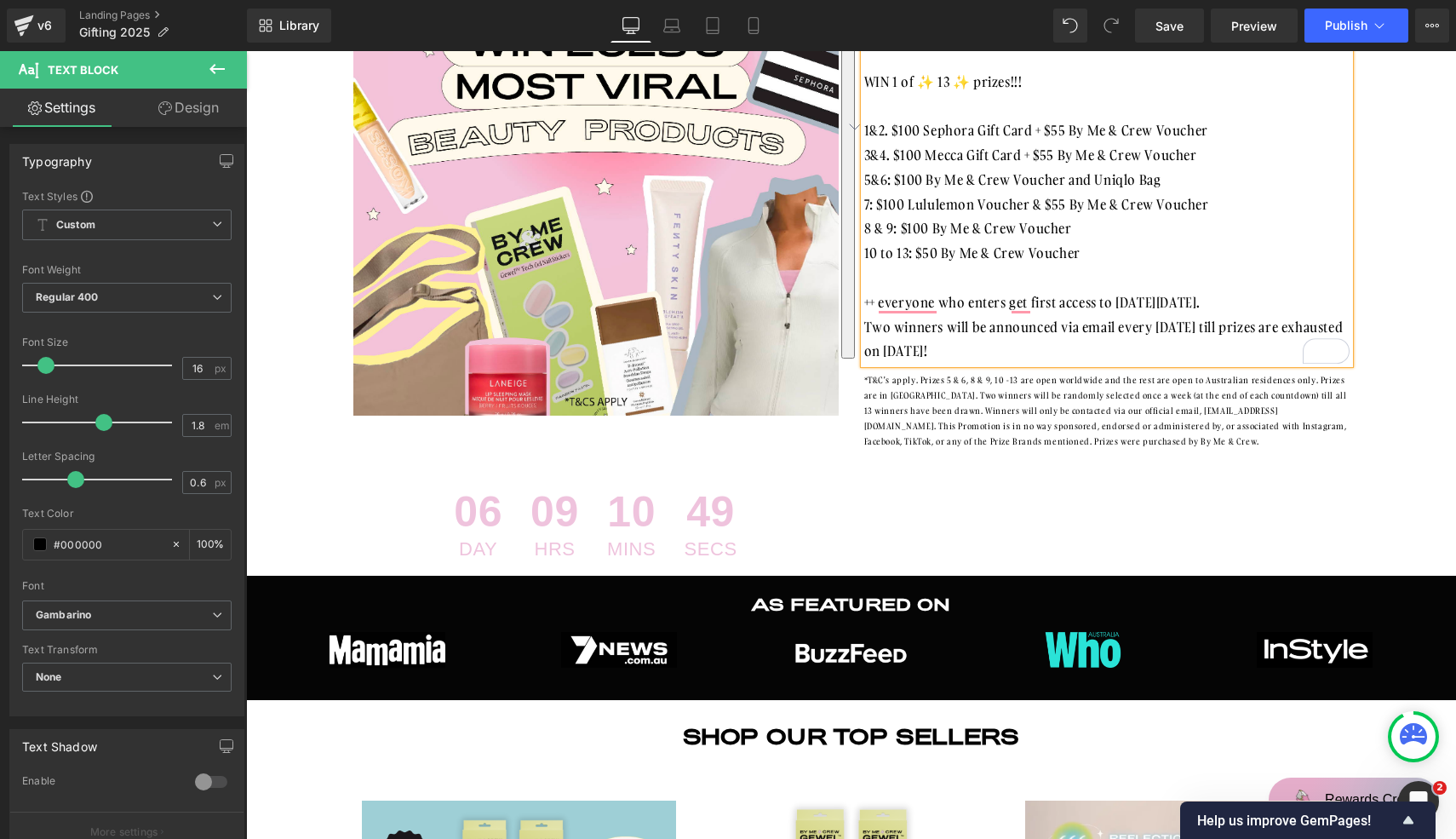
scroll to position [247, 0]
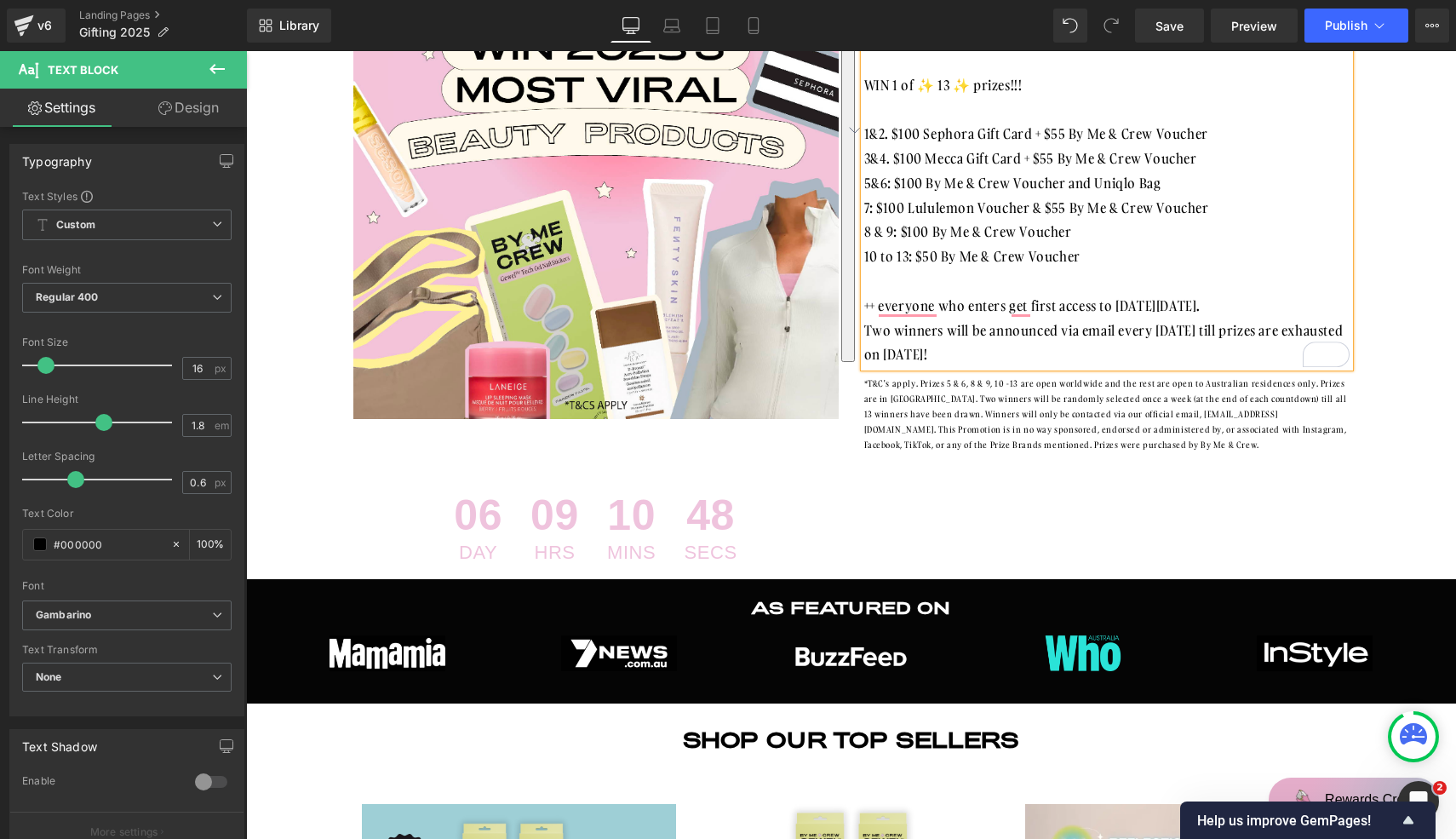
click at [979, 457] on div "Image 06 Day 09 Hrs 10 Mins 48 Secs Countdown Timer GIVEAWAY 💖 — $1,000+ WORTH …" at bounding box center [852, 223] width 1022 height 711
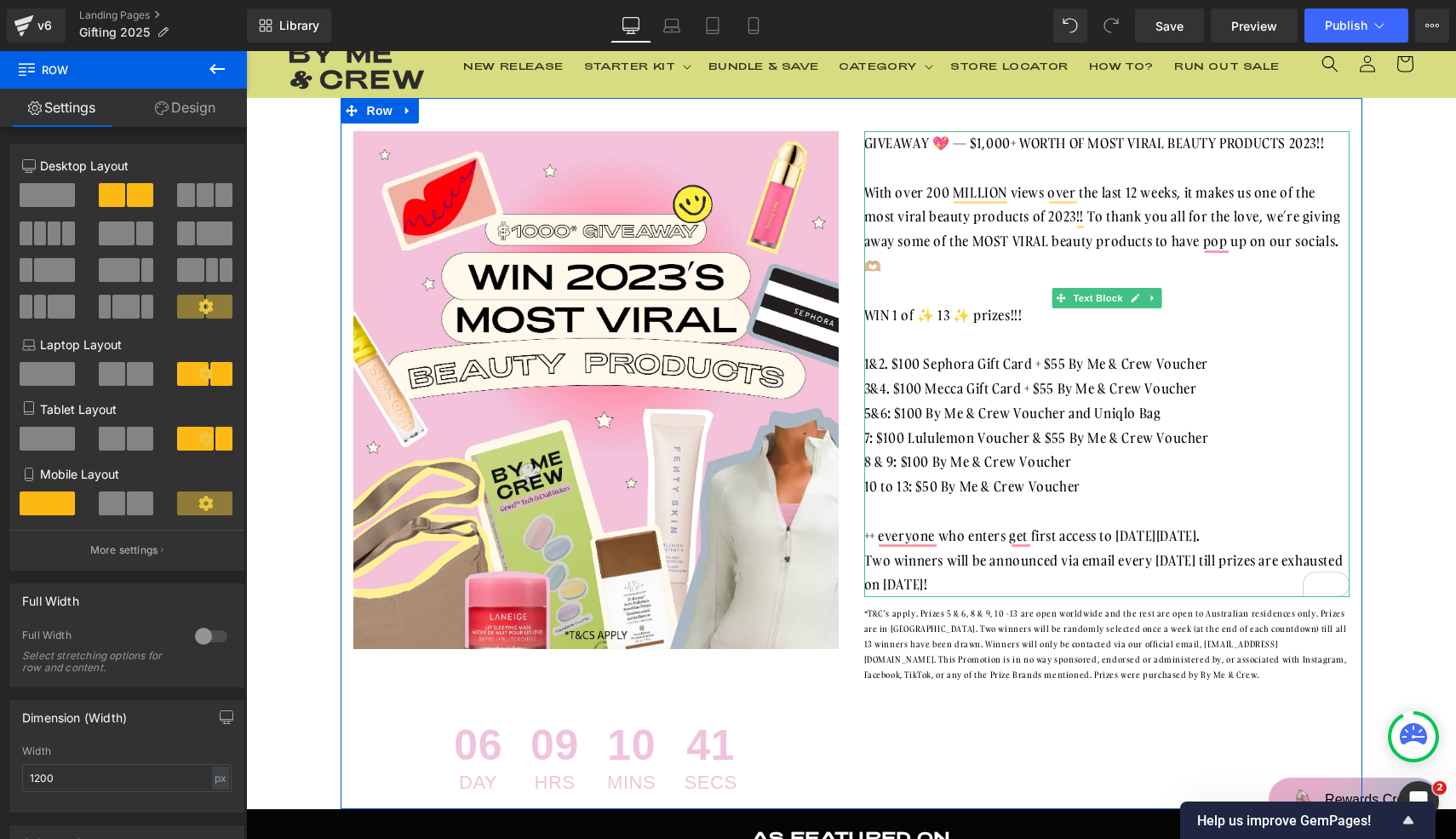
scroll to position [0, 0]
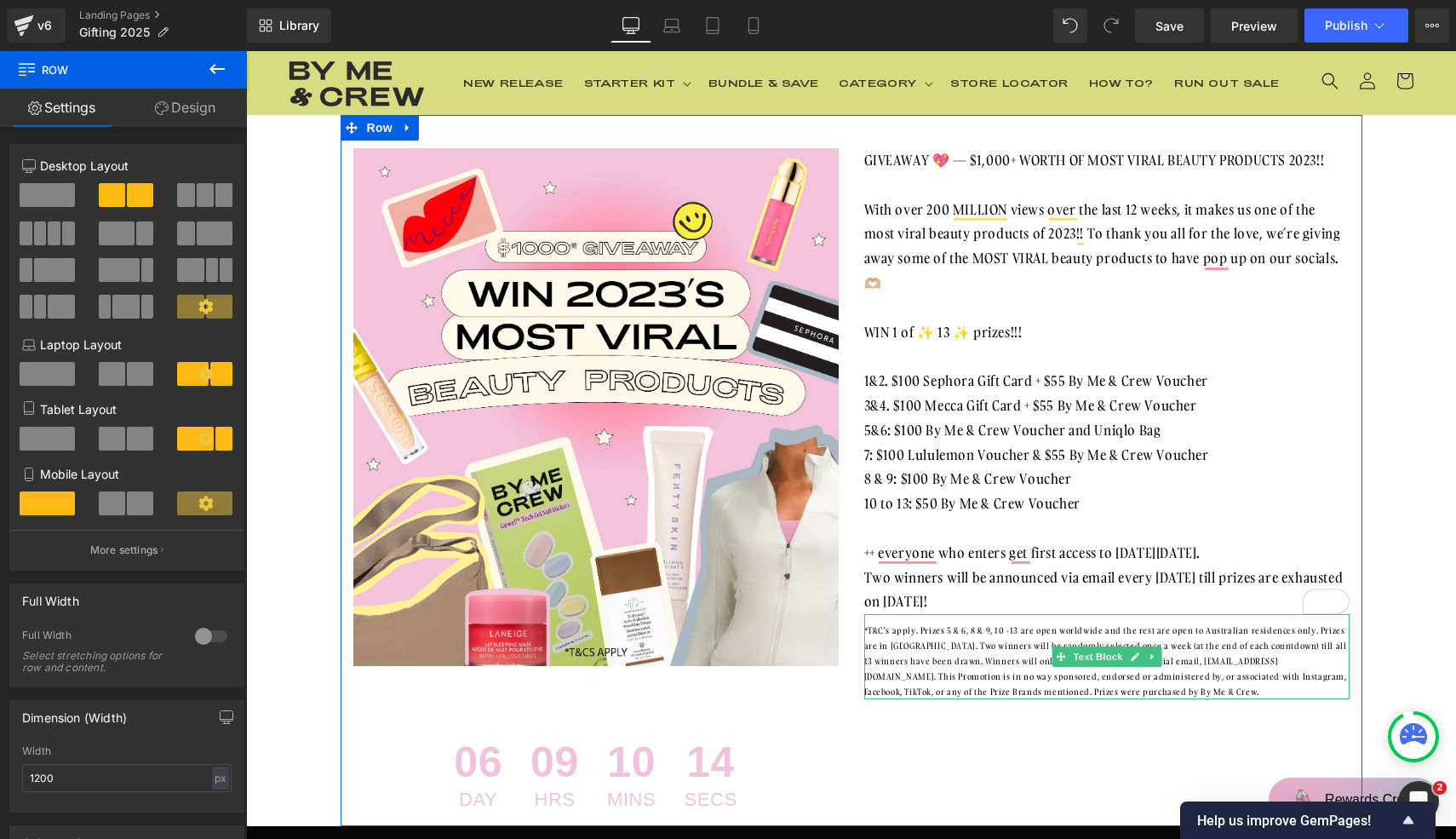
click at [970, 694] on div "*T&C's apply. Prizes 5 & 6, 8 & 9, 10 -13 are open worldwide and the rest are o…" at bounding box center [1107, 656] width 485 height 85
click at [970, 694] on div "*T&C's apply. Prizes 5 & 6, 8 & 9, 10 -13 are open worldwide and the rest are o…" at bounding box center [1107, 661] width 485 height 77
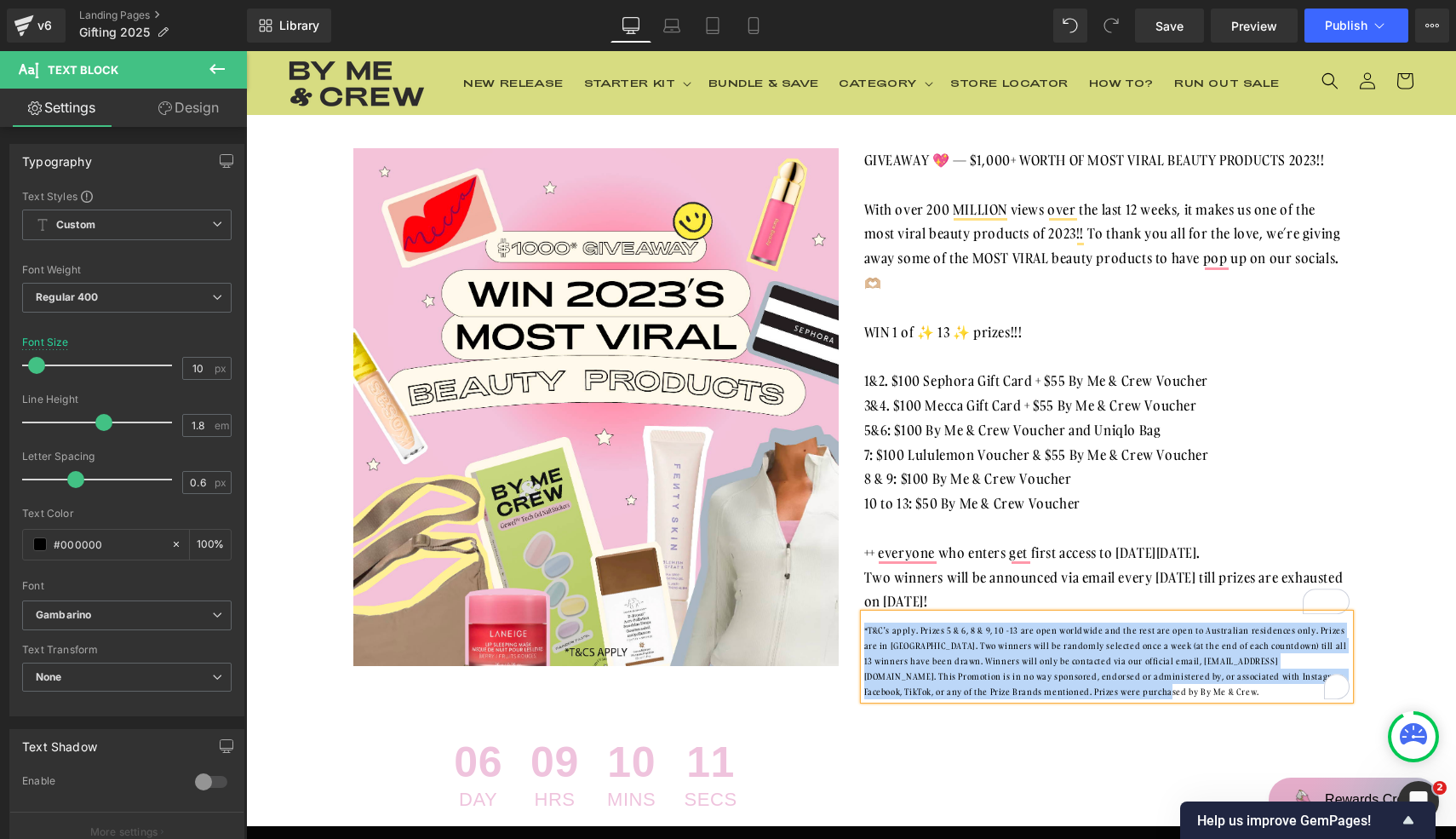
copy div "*T&C's apply. Prizes 5 & 6, 8 & 9, 10 -13 are open worldwide and the rest are o…"
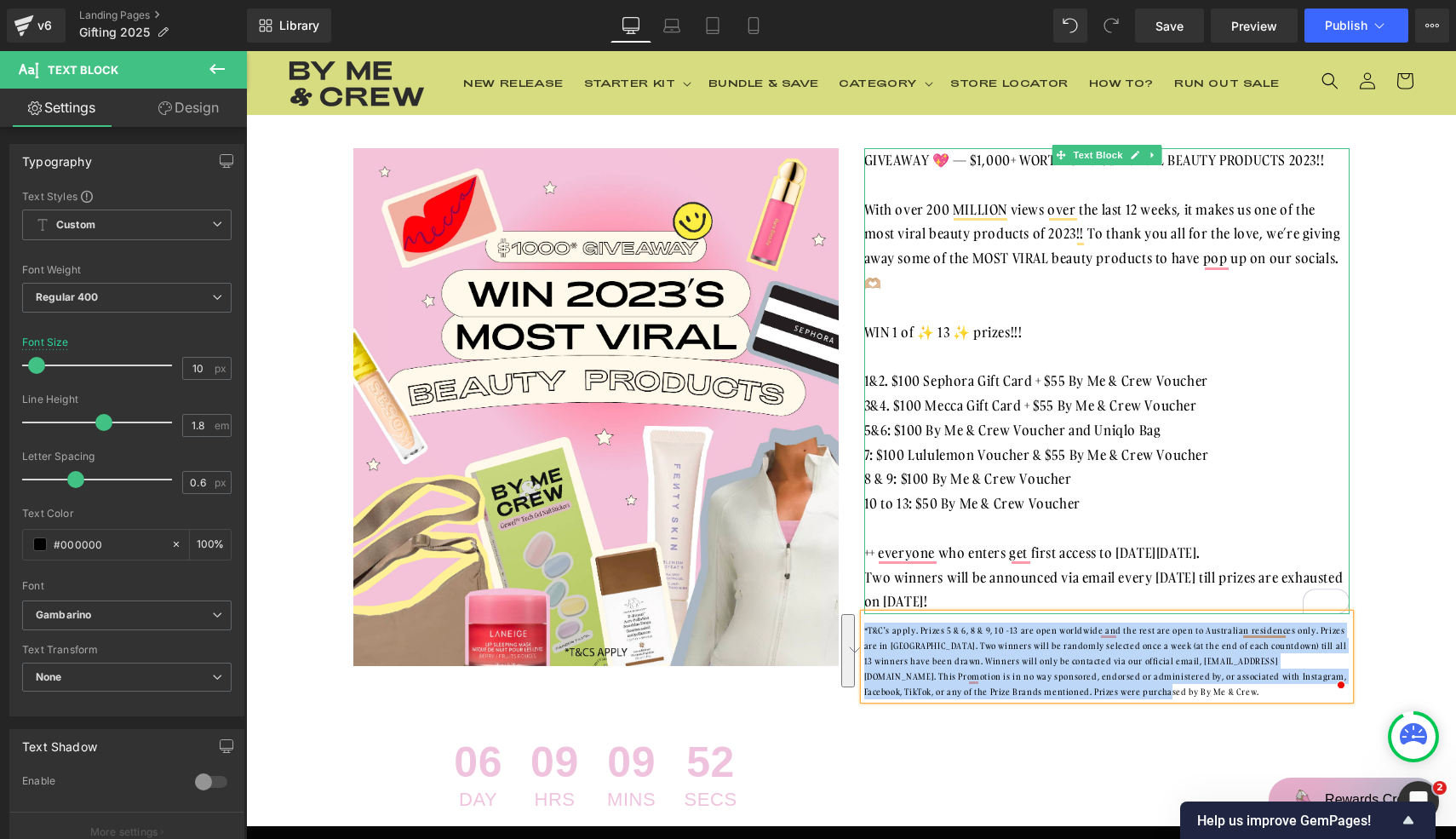
click at [1017, 403] on div "3&4. $100 Mecca Gift Card + $55 By Me & Crew Voucher" at bounding box center [1107, 405] width 485 height 25
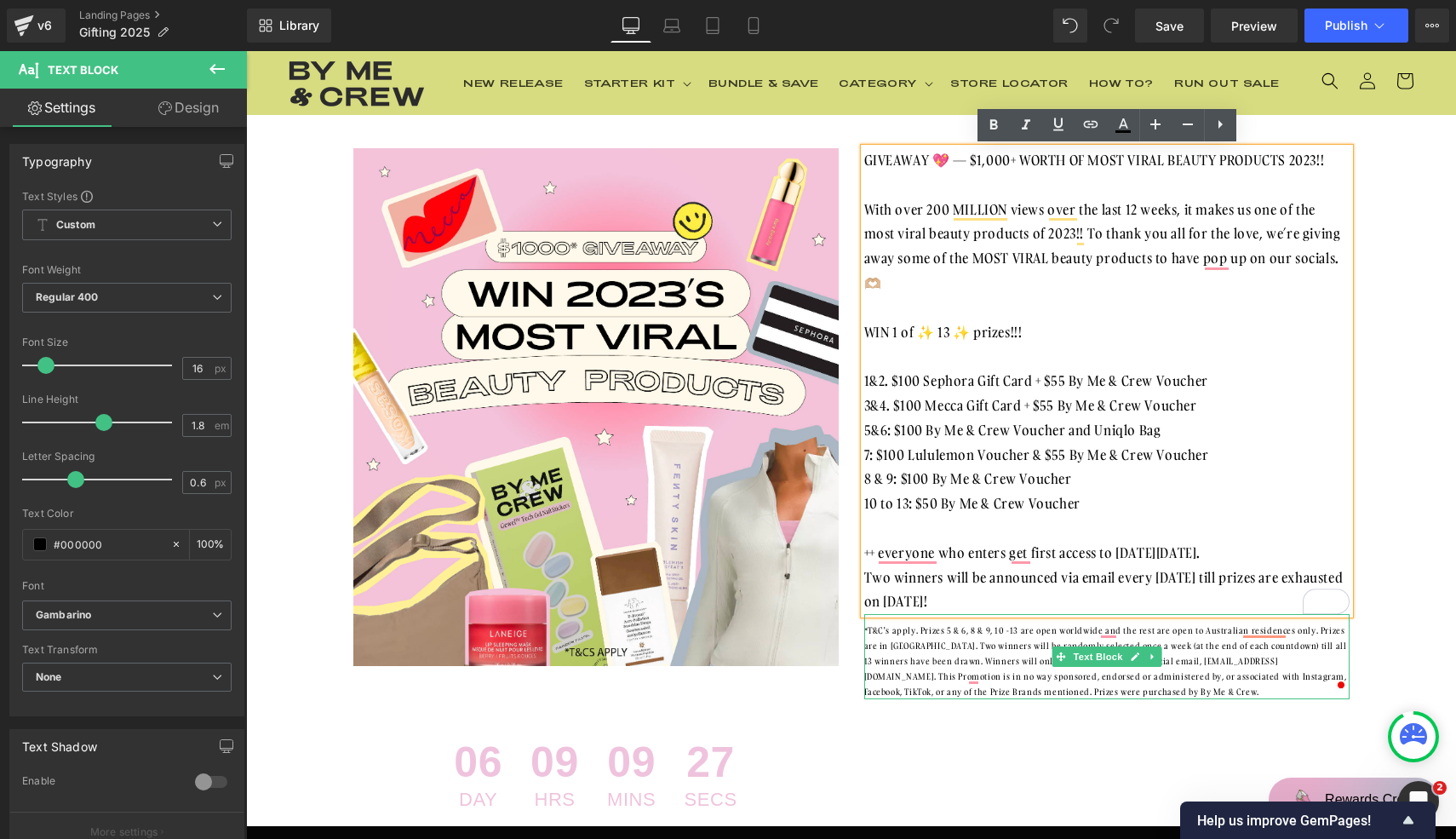
click at [966, 658] on div "*T&C's apply. Prizes 5 & 6, 8 & 9, 10 -13 are open worldwide and the rest are o…" at bounding box center [1107, 661] width 485 height 77
